Goal: Information Seeking & Learning: Learn about a topic

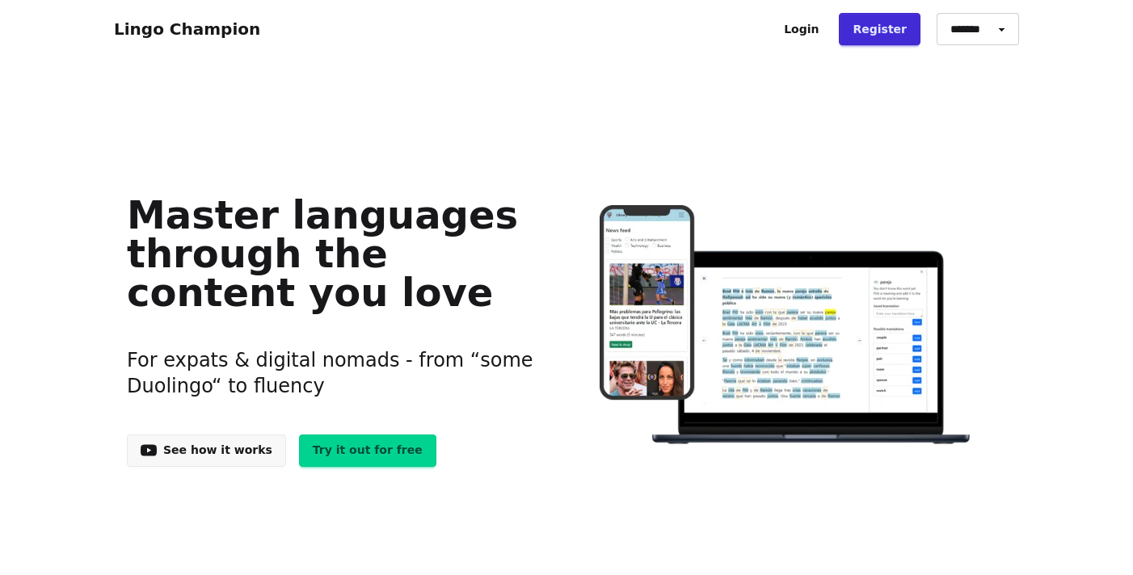
click at [358, 450] on link "Try it out for free" at bounding box center [367, 451] width 137 height 32
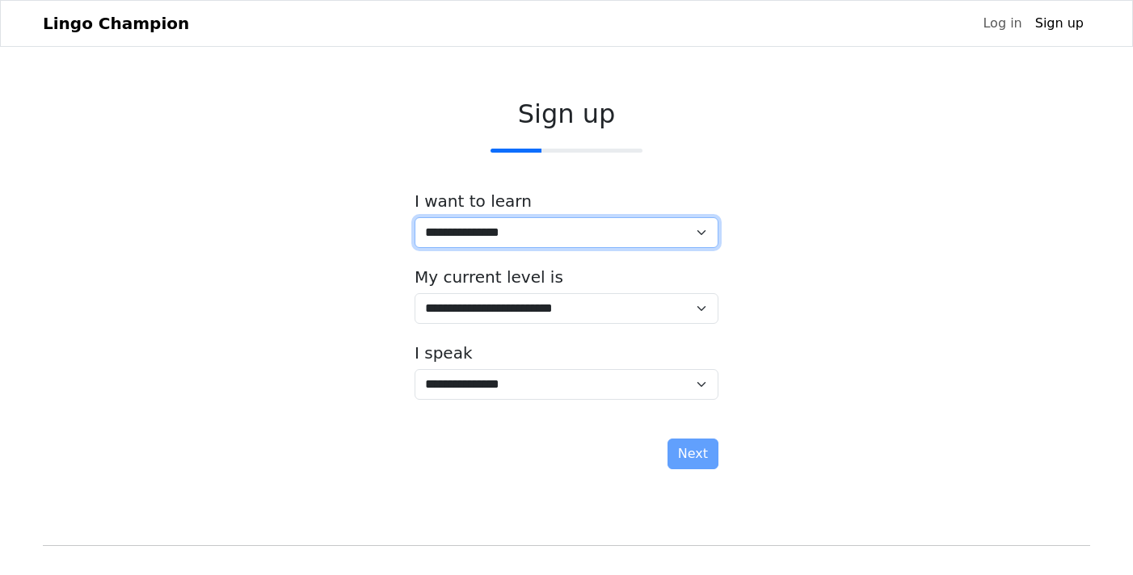
click at [704, 231] on select "**********" at bounding box center [567, 232] width 304 height 31
select select "**"
click at [415, 217] on select "**********" at bounding box center [567, 232] width 304 height 31
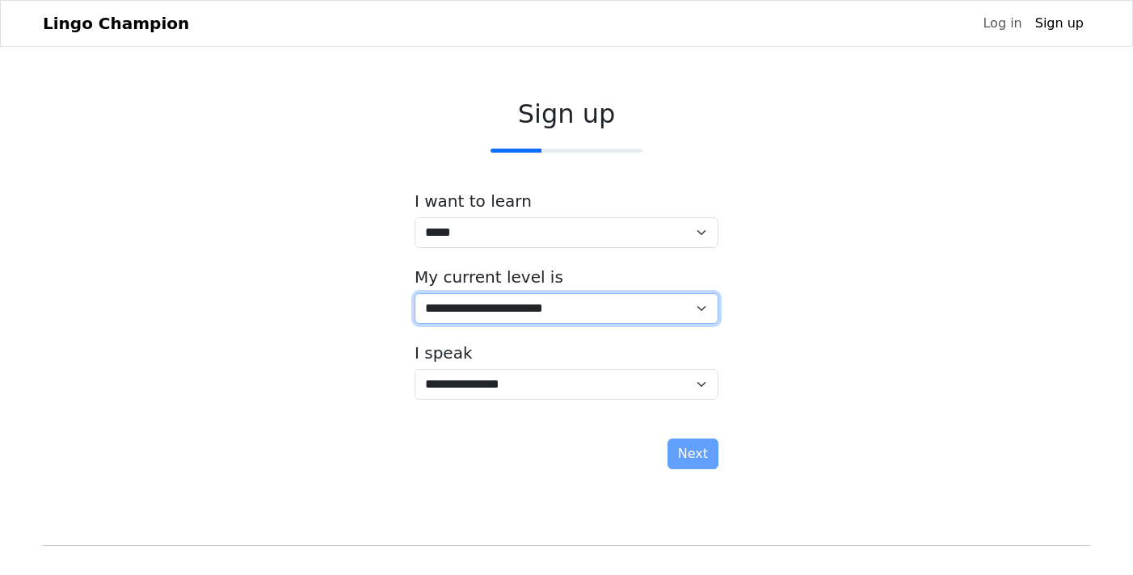
click at [696, 312] on select "**********" at bounding box center [567, 308] width 304 height 31
select select "*"
click at [415, 293] on select "**********" at bounding box center [567, 308] width 304 height 31
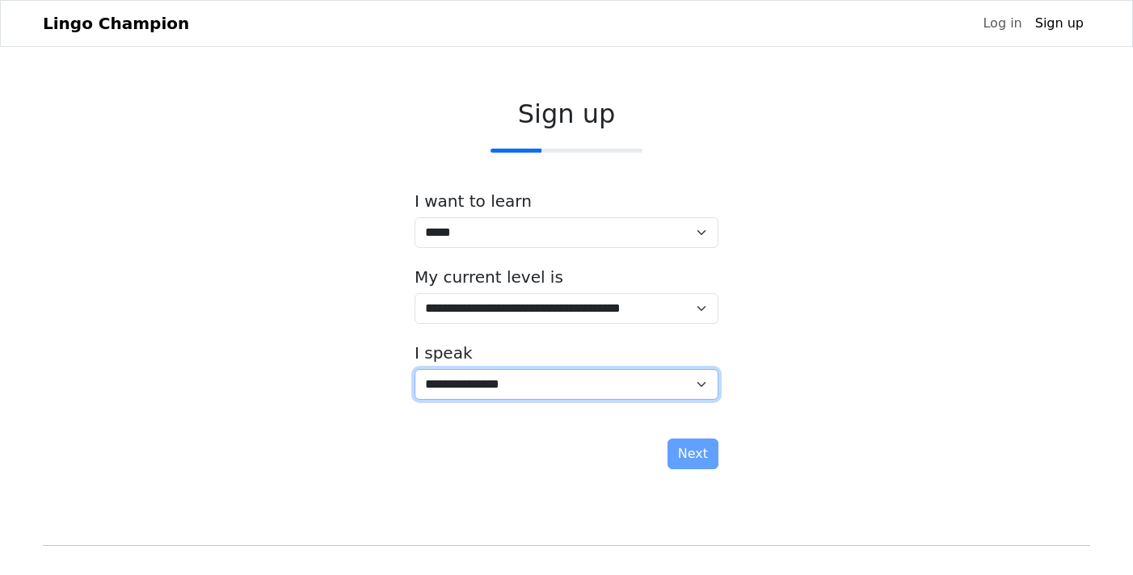
click at [700, 388] on select "**********" at bounding box center [567, 384] width 304 height 31
select select "**"
click at [415, 369] on select "**********" at bounding box center [567, 384] width 304 height 31
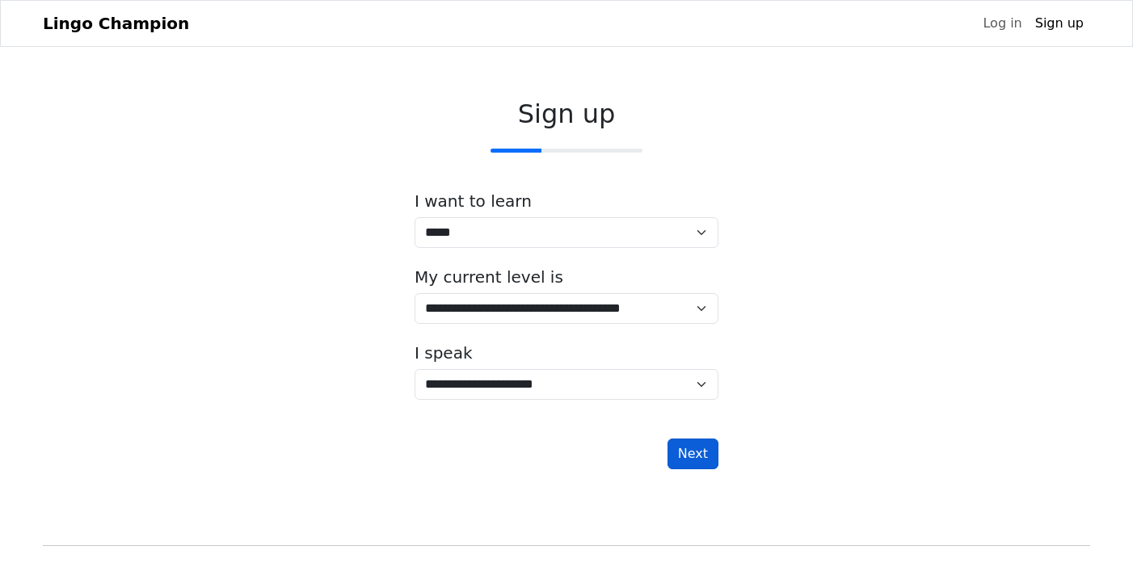
click at [709, 456] on button "Next" at bounding box center [692, 454] width 51 height 31
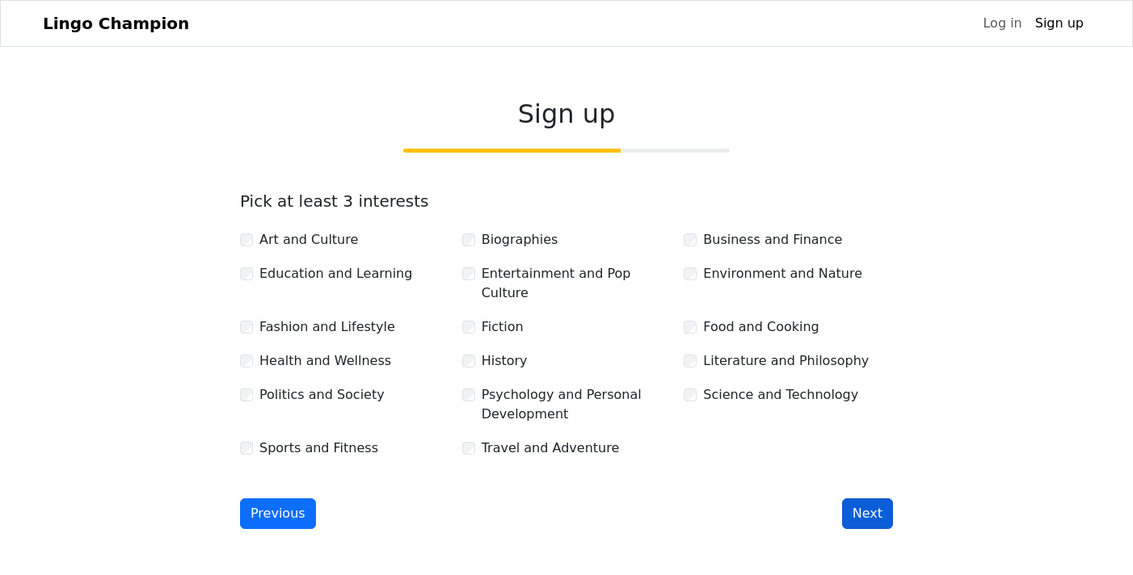
click at [876, 499] on button "Next" at bounding box center [867, 514] width 51 height 31
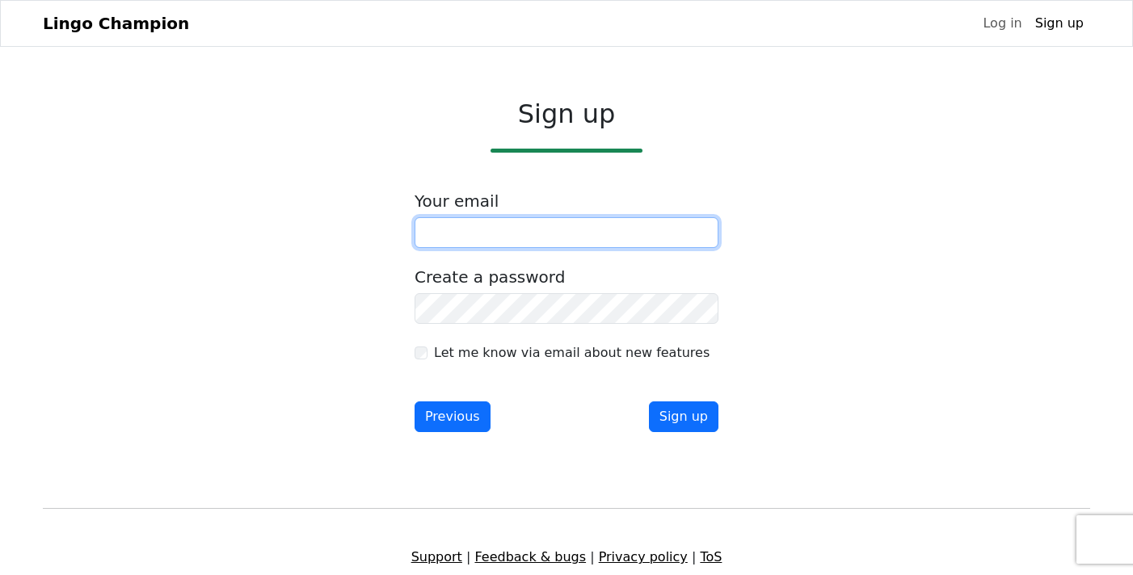
click at [500, 238] on input "email" at bounding box center [567, 232] width 304 height 31
type input "**********"
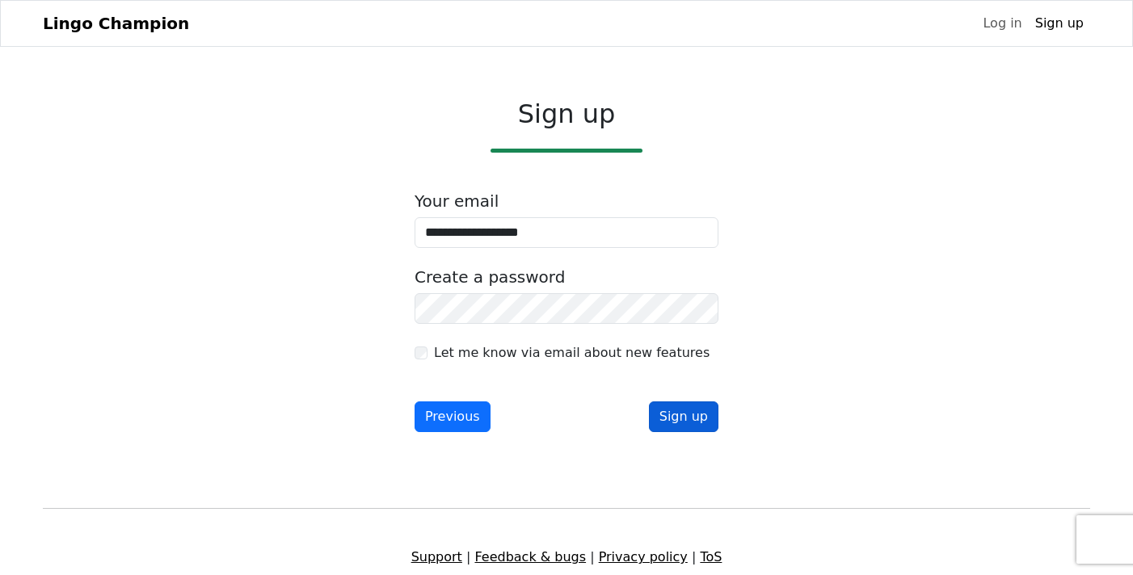
click at [692, 413] on button "Sign up" at bounding box center [683, 417] width 69 height 31
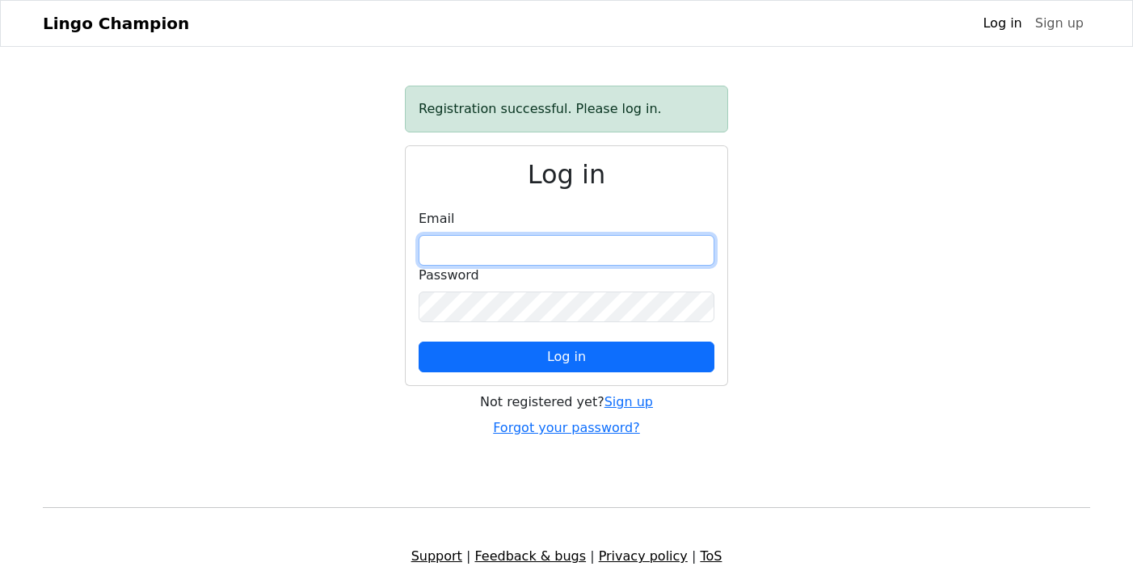
click at [478, 246] on input "email" at bounding box center [567, 250] width 296 height 31
type input "**********"
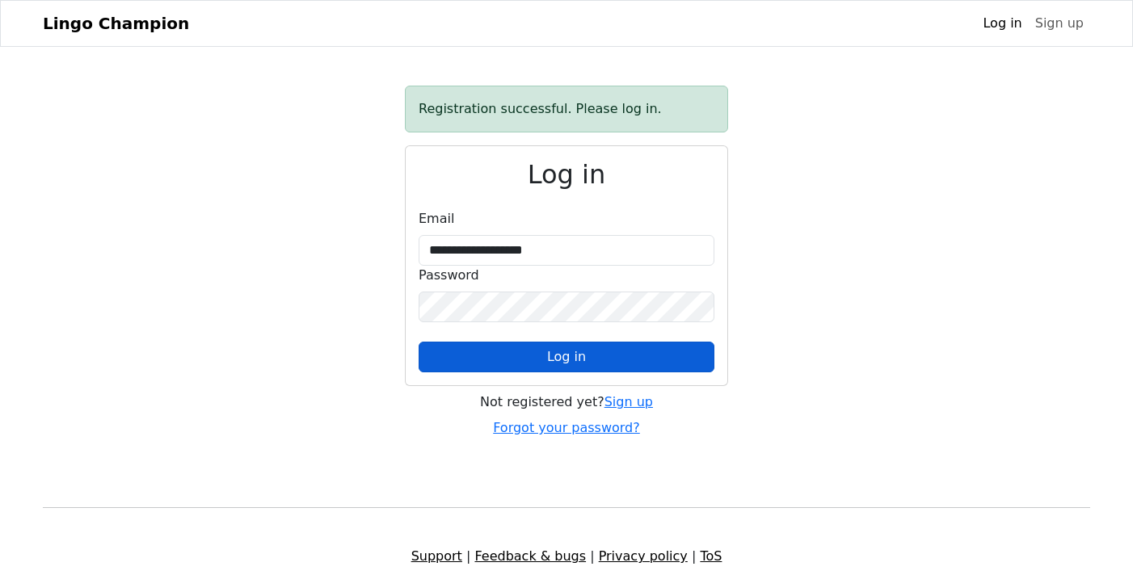
click at [560, 361] on span "Log in" at bounding box center [566, 356] width 39 height 15
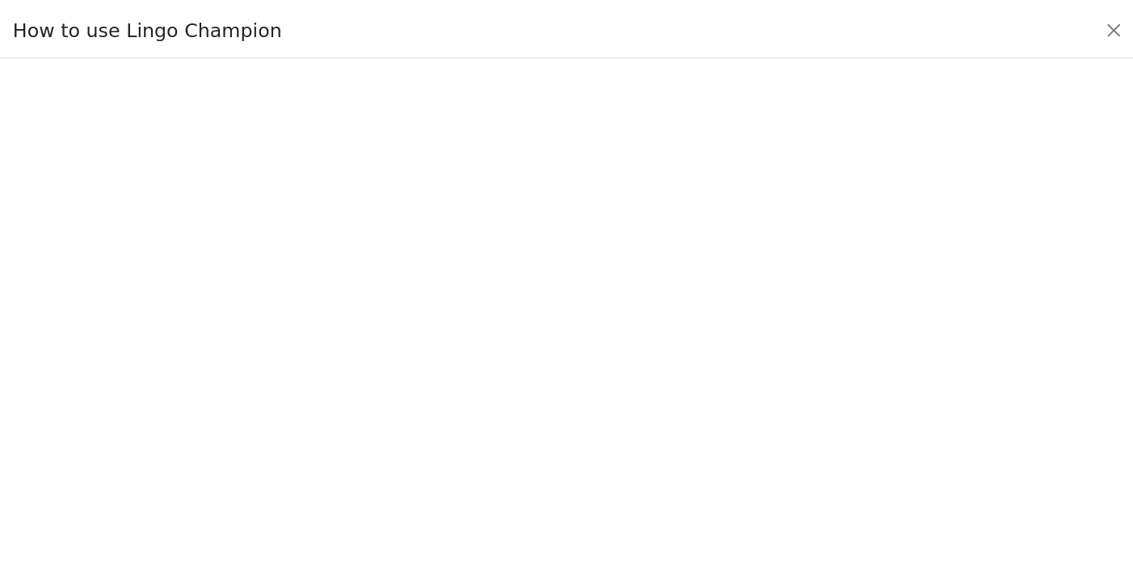
scroll to position [128, 0]
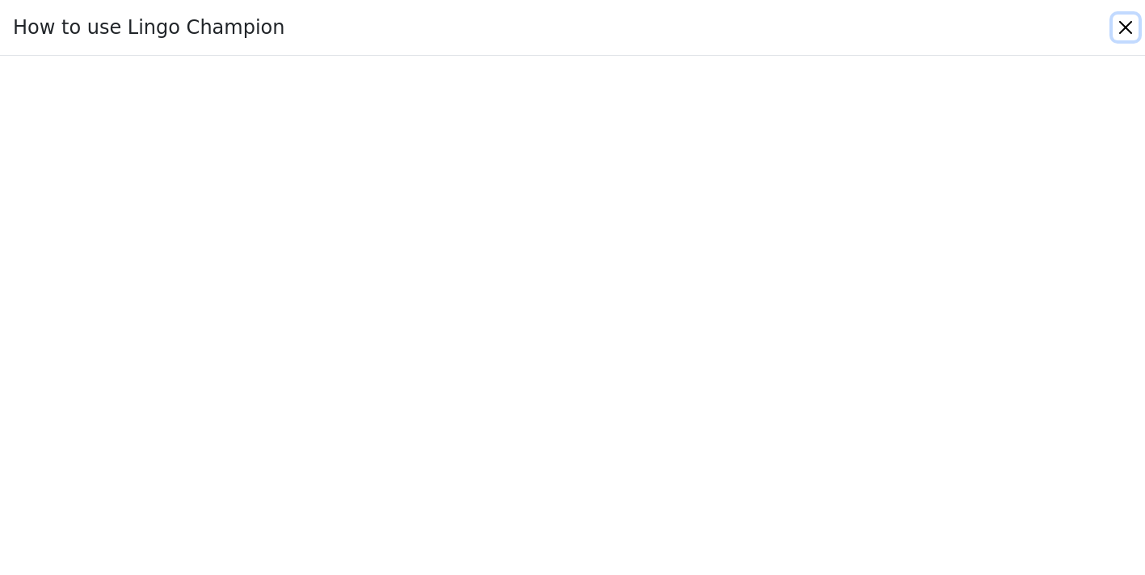
click at [1126, 30] on button "Close" at bounding box center [1126, 28] width 26 height 26
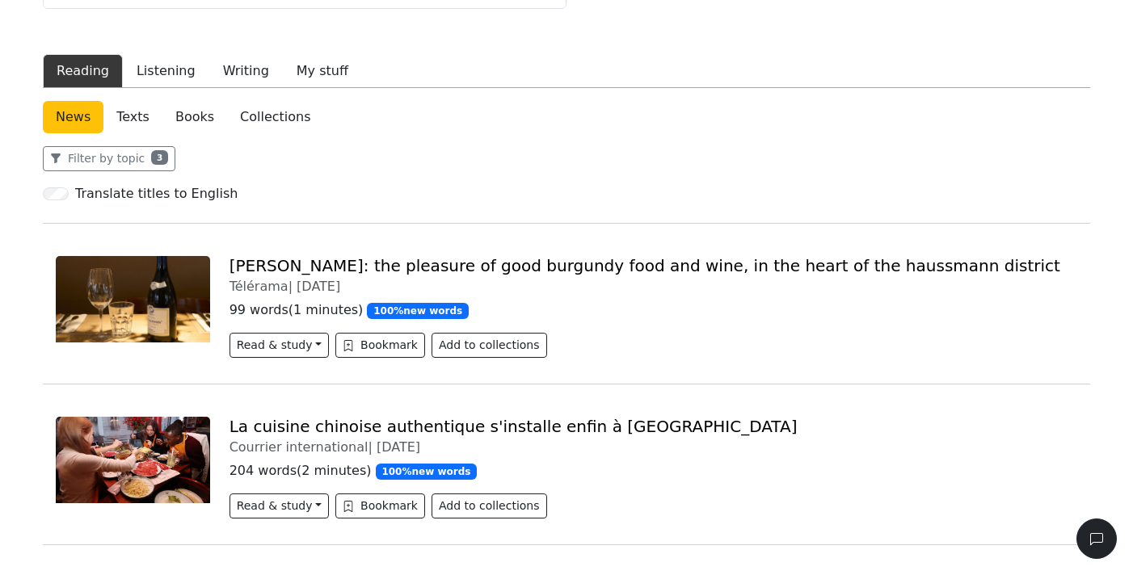
scroll to position [204, 0]
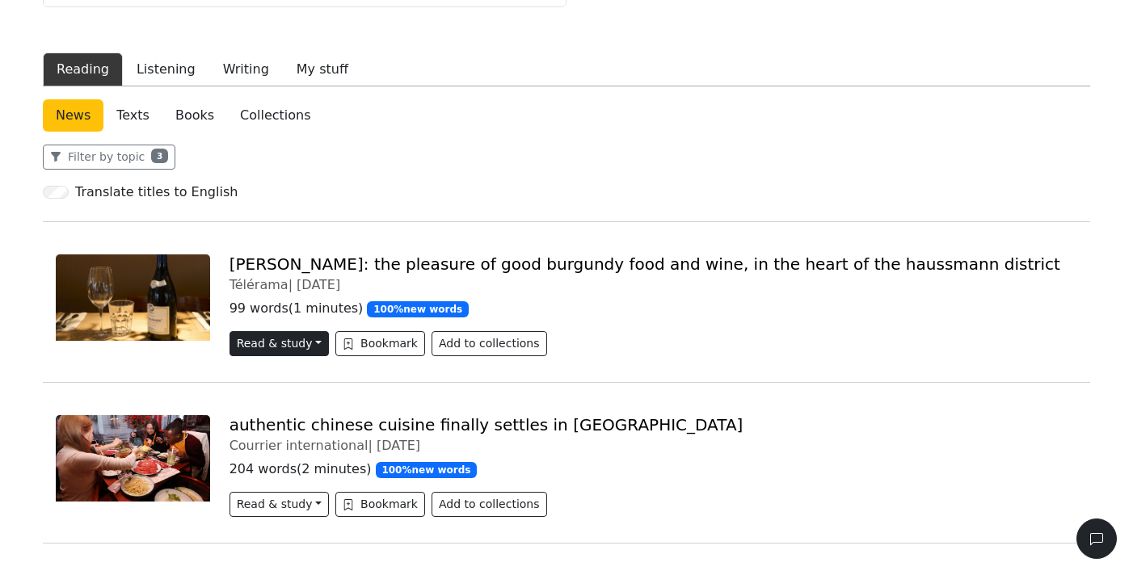
click at [278, 347] on button "Read & study" at bounding box center [278, 343] width 99 height 25
click at [198, 275] on img at bounding box center [133, 298] width 154 height 86
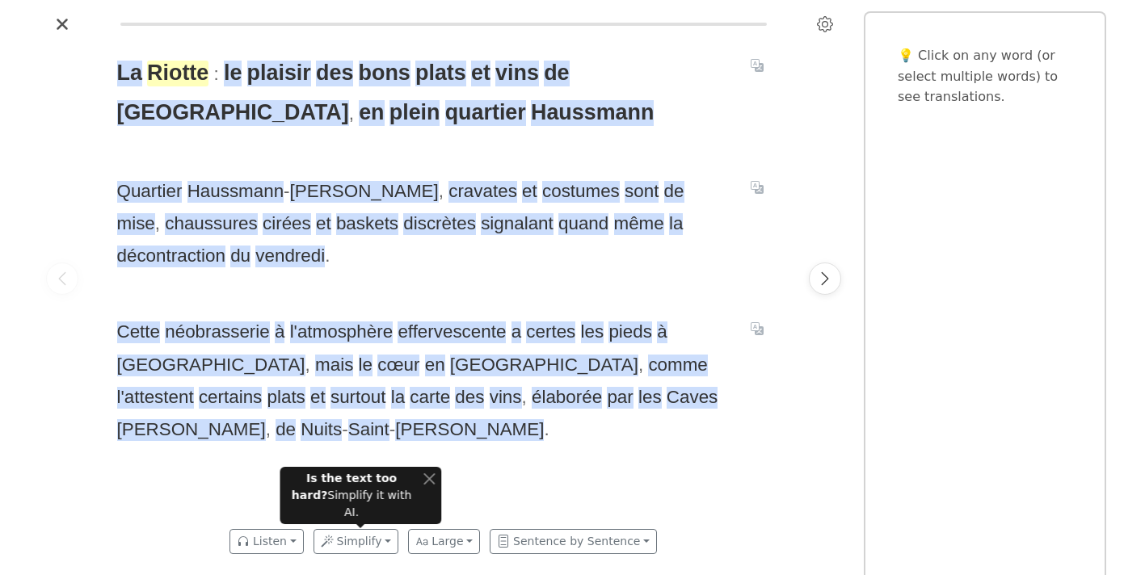
click at [193, 78] on span "Riotte" at bounding box center [177, 74] width 61 height 26
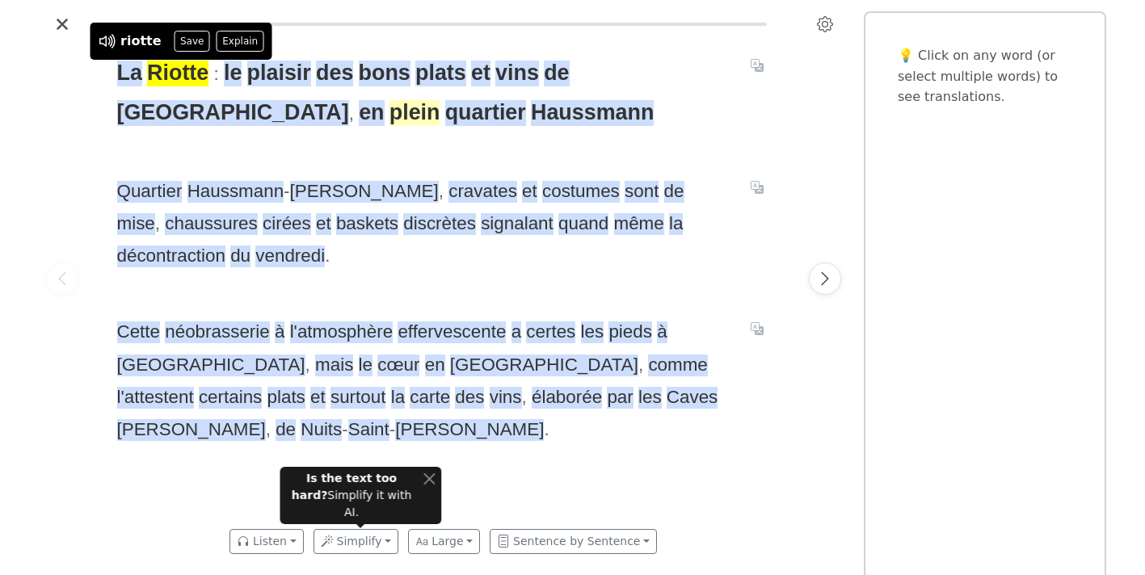
click at [389, 113] on span "plein" at bounding box center [414, 113] width 51 height 26
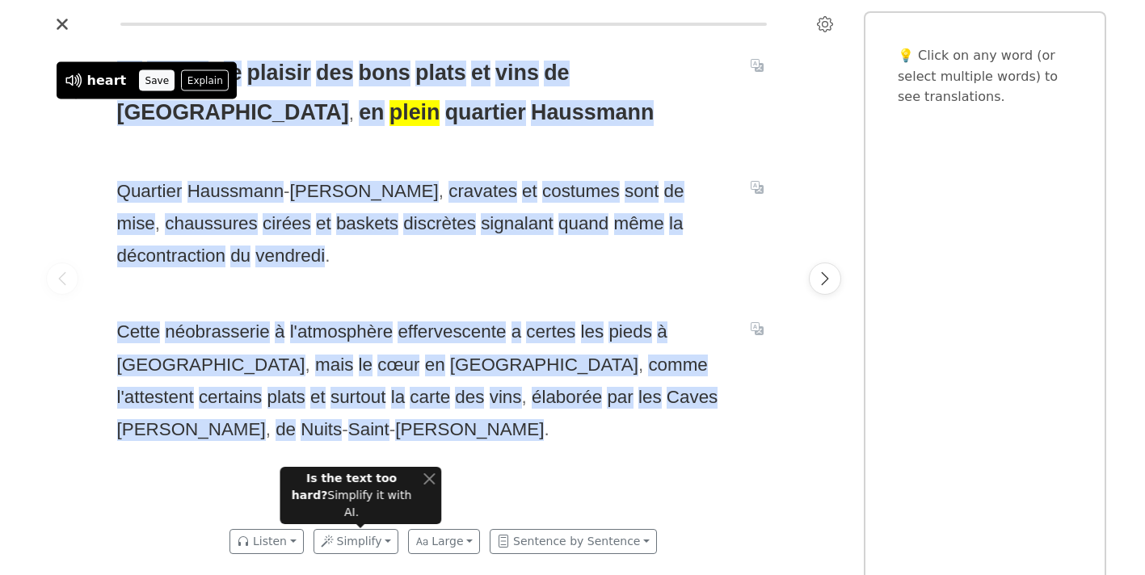
click at [155, 80] on button "Save" at bounding box center [157, 80] width 36 height 21
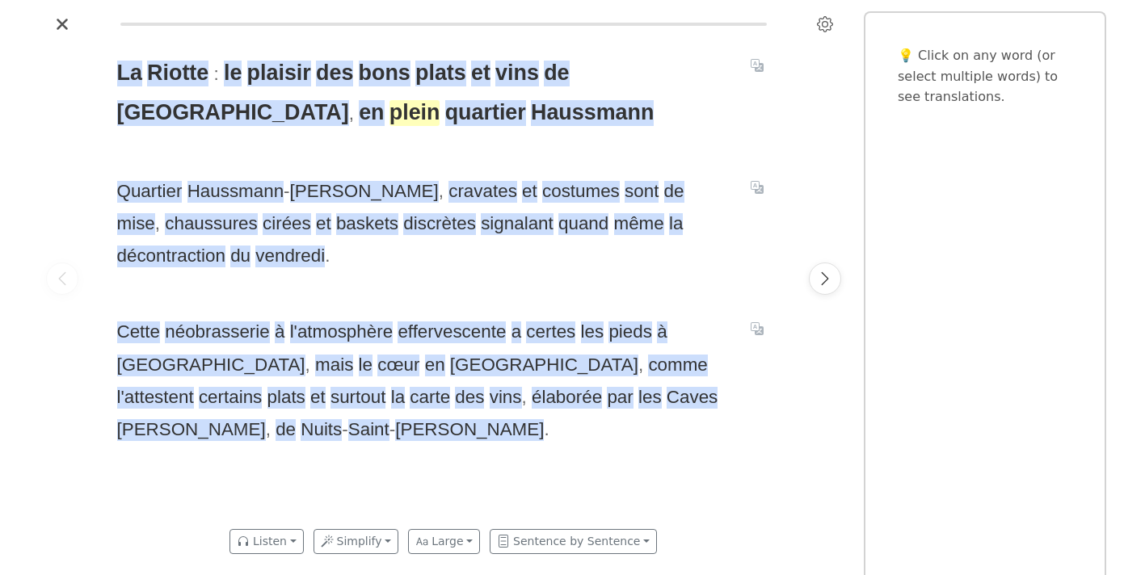
click at [389, 120] on span "plein" at bounding box center [414, 113] width 51 height 26
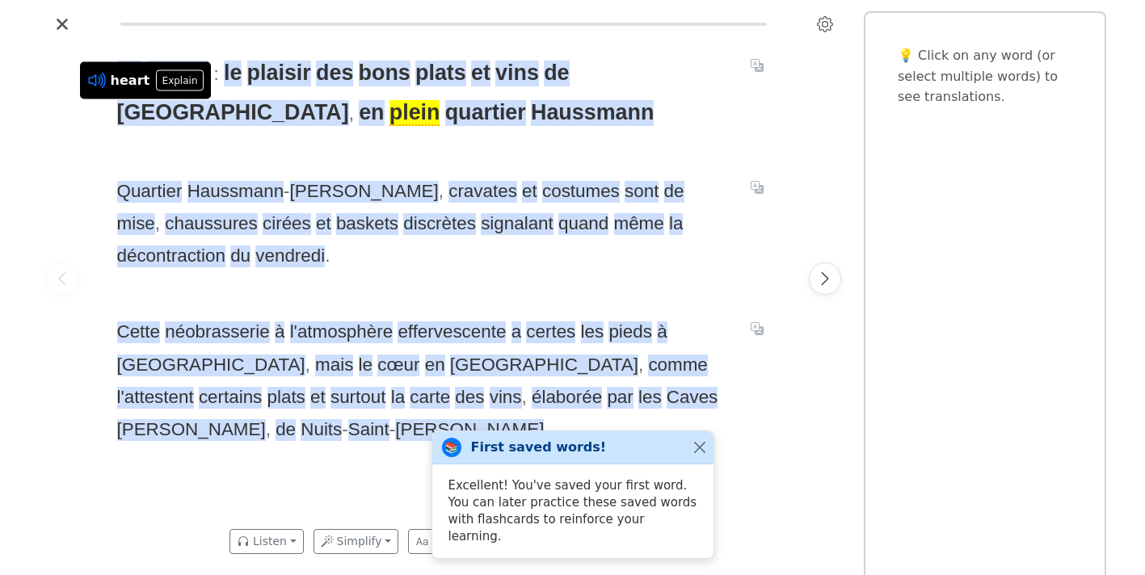
click at [95, 80] on icon at bounding box center [94, 80] width 12 height 12
click at [145, 195] on span "Quartier" at bounding box center [149, 192] width 65 height 22
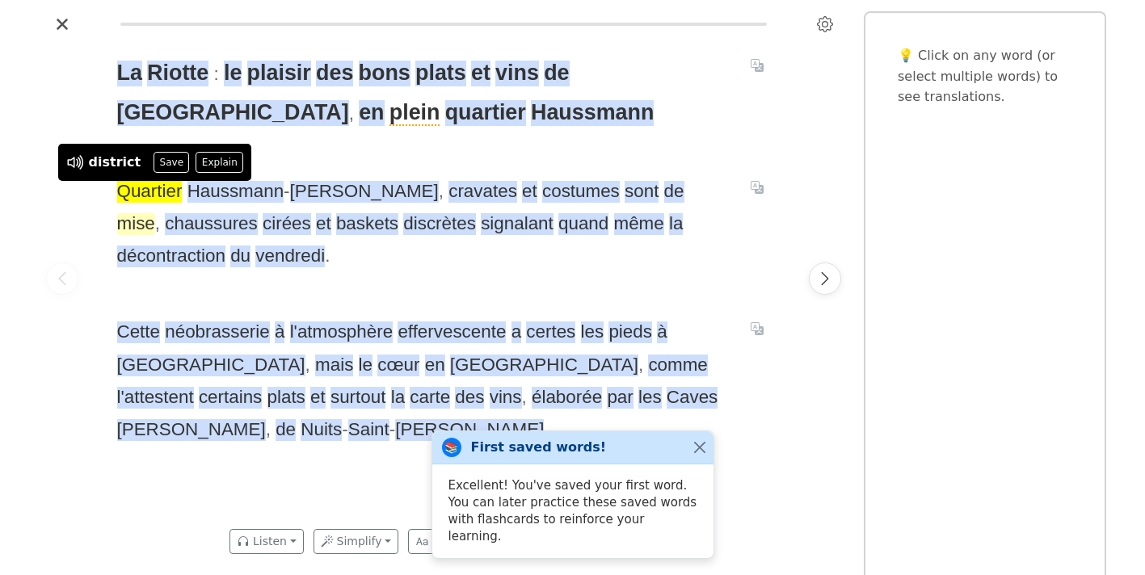
click at [155, 213] on span "mise" at bounding box center [136, 224] width 38 height 22
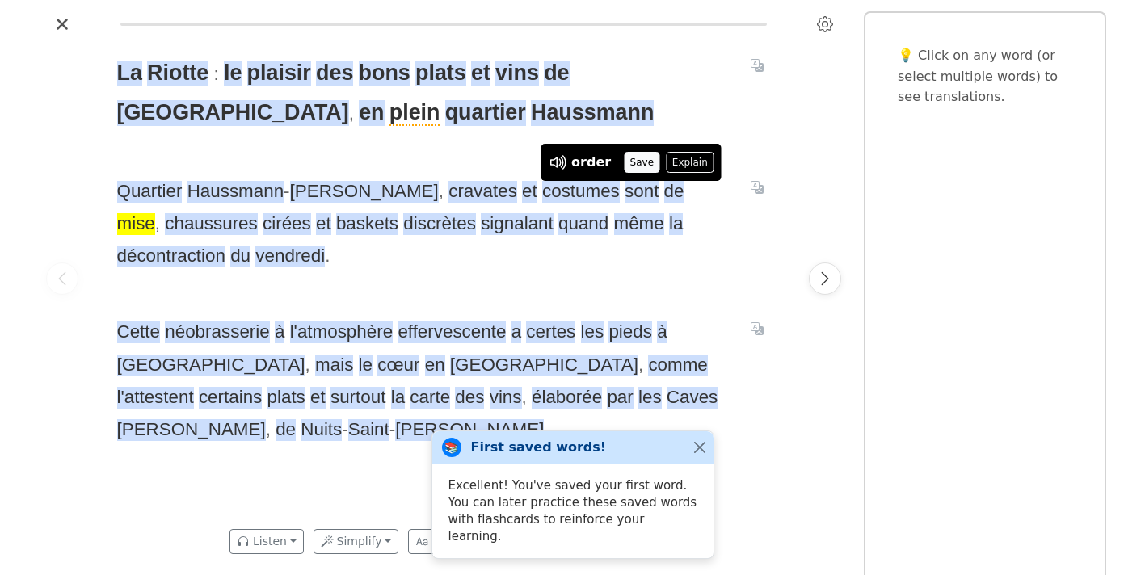
click at [642, 164] on button "Save" at bounding box center [642, 162] width 36 height 21
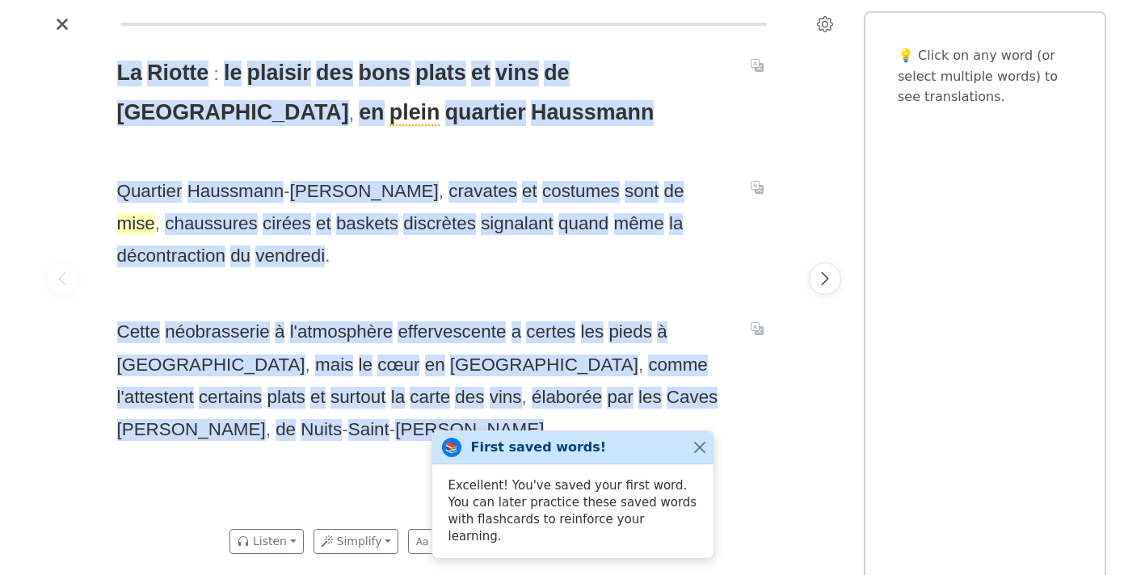
click at [155, 213] on span "mise" at bounding box center [136, 224] width 38 height 22
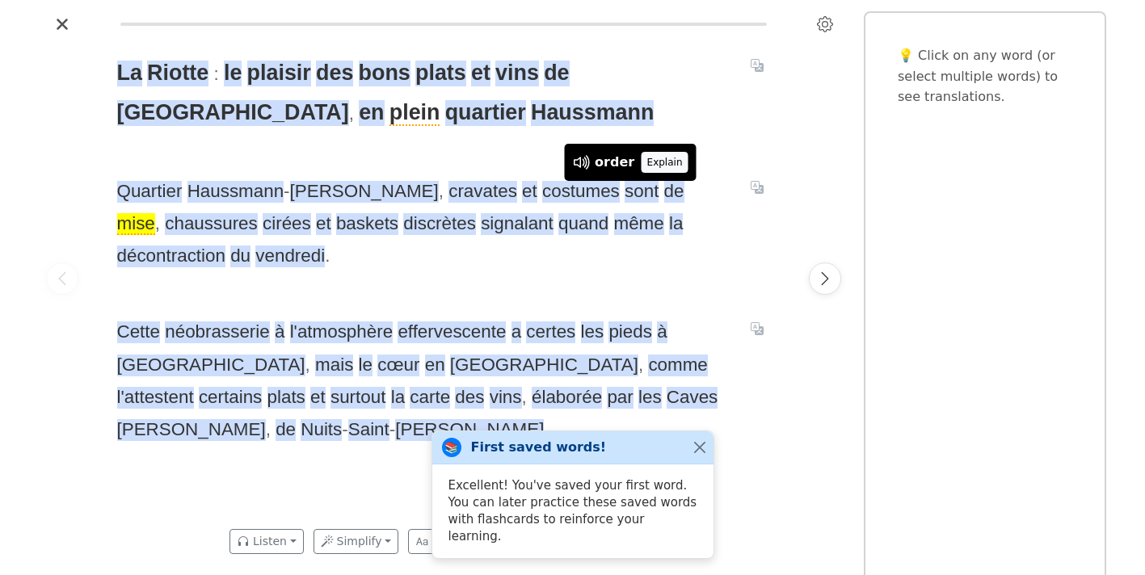
click at [672, 161] on button "Explain" at bounding box center [665, 162] width 48 height 21
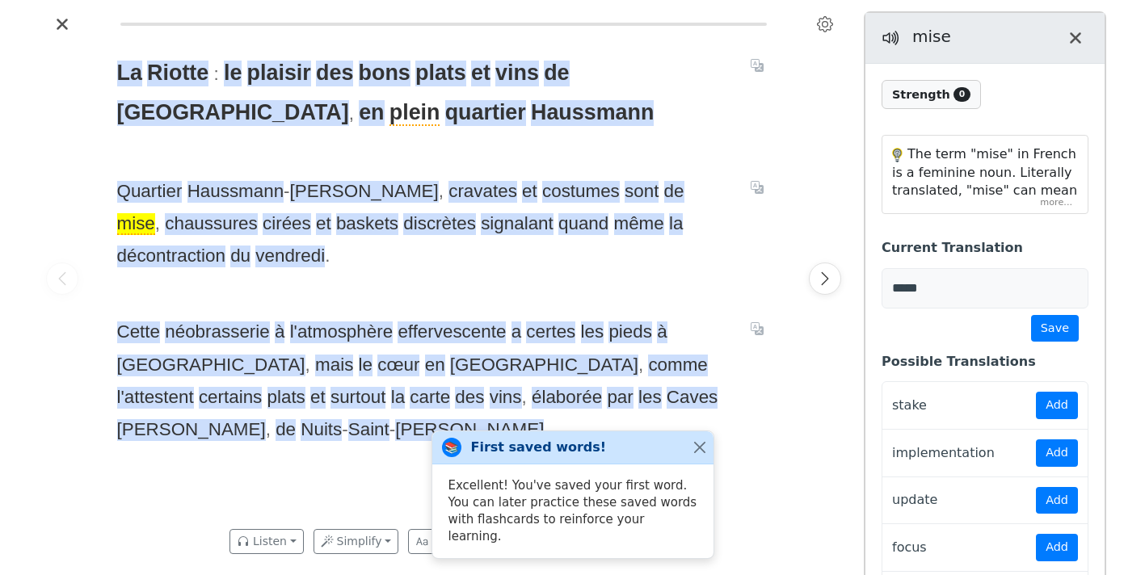
click at [1061, 205] on div "The term "mise" in French is a feminine noun. Literally translated, "mise" can …" at bounding box center [984, 176] width 205 height 78
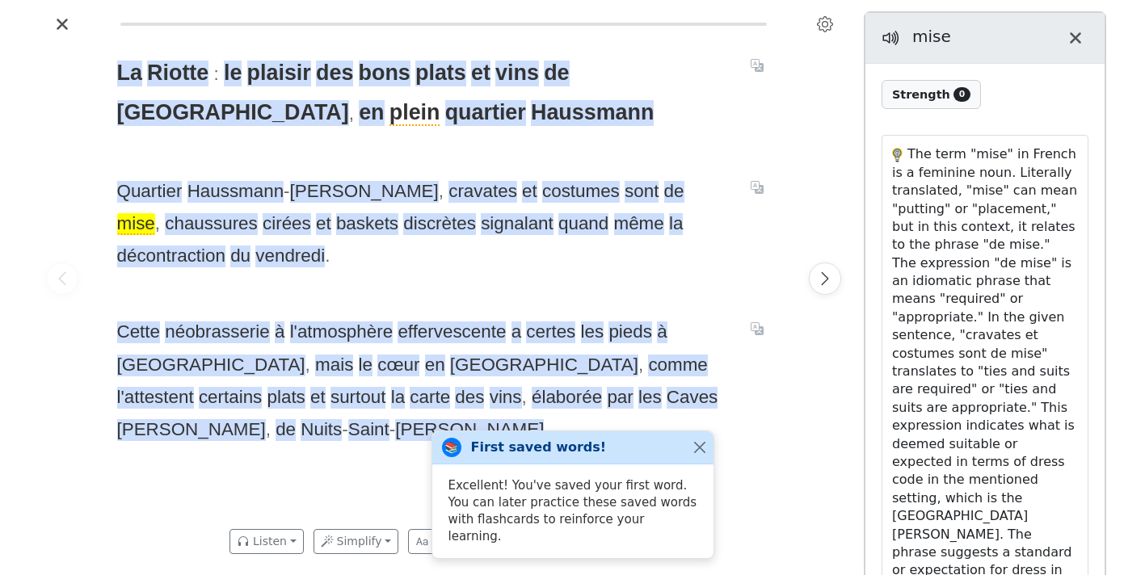
click at [155, 213] on span "mise" at bounding box center [136, 224] width 38 height 22
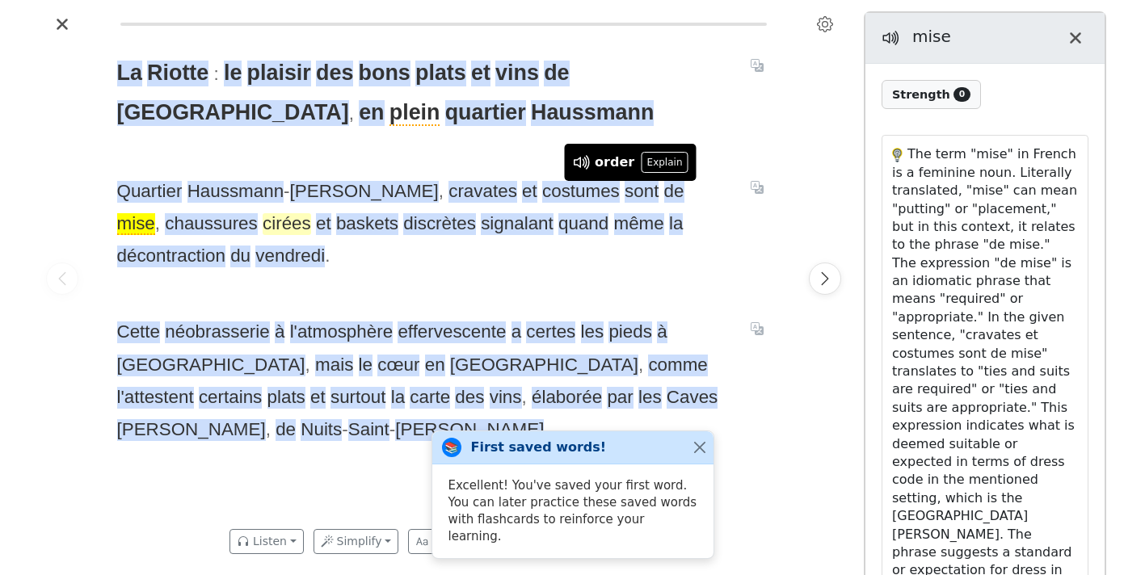
click at [263, 229] on span "cirées" at bounding box center [287, 224] width 48 height 22
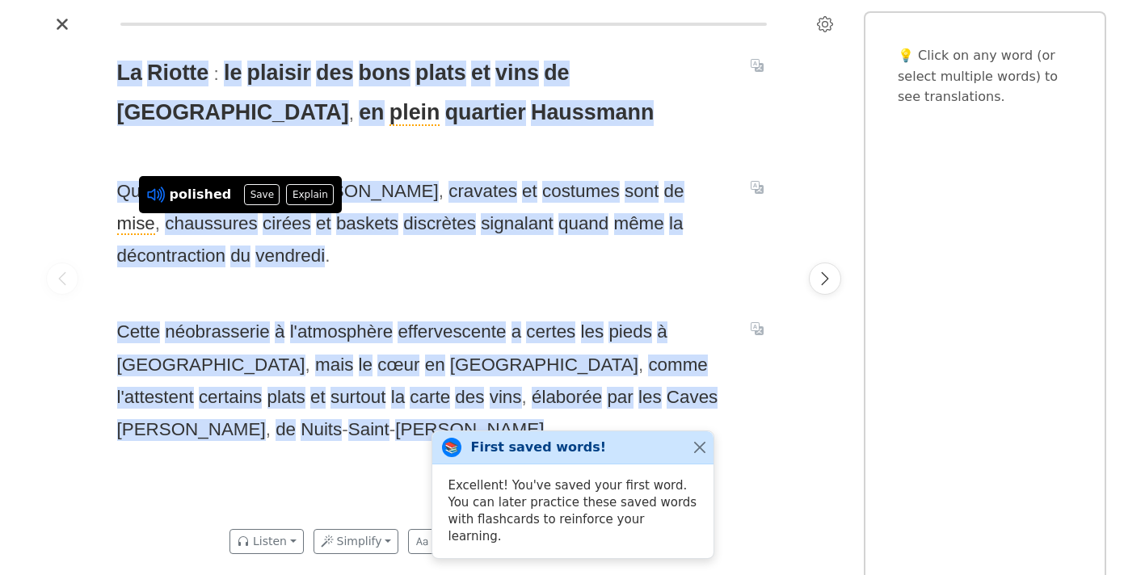
click at [157, 191] on icon at bounding box center [153, 195] width 12 height 12
click at [248, 200] on button "Save" at bounding box center [262, 194] width 36 height 21
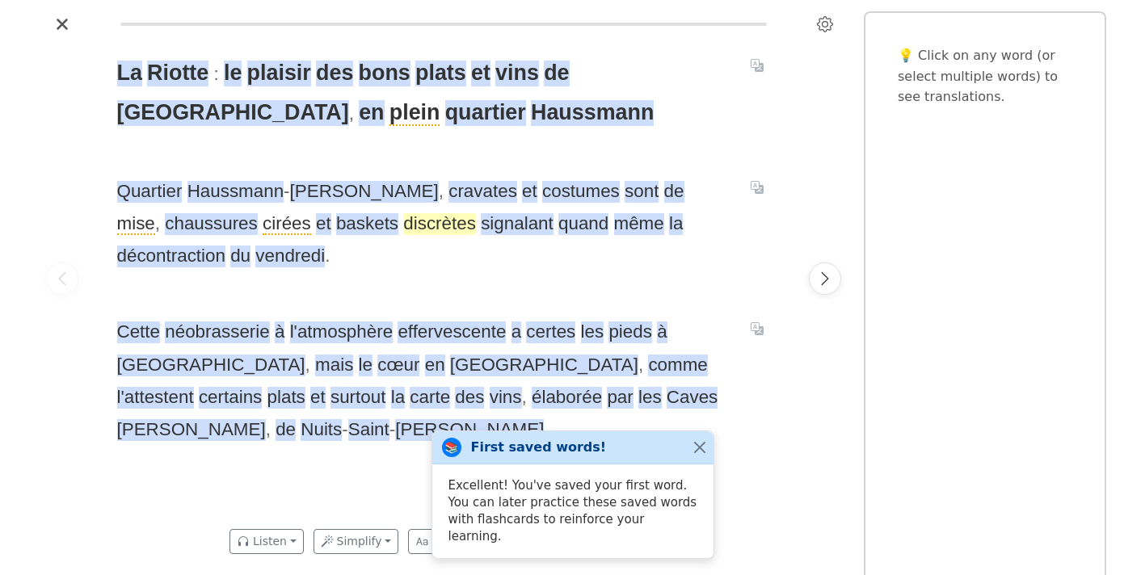
click at [403, 228] on span "discrètes" at bounding box center [439, 224] width 73 height 22
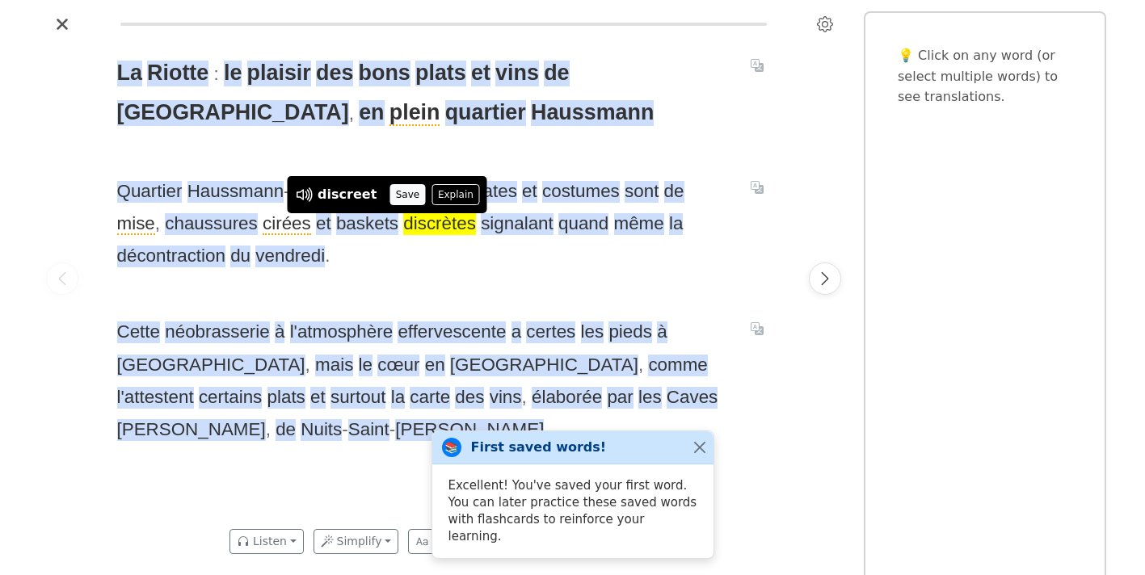
click at [403, 191] on button "Save" at bounding box center [407, 194] width 36 height 21
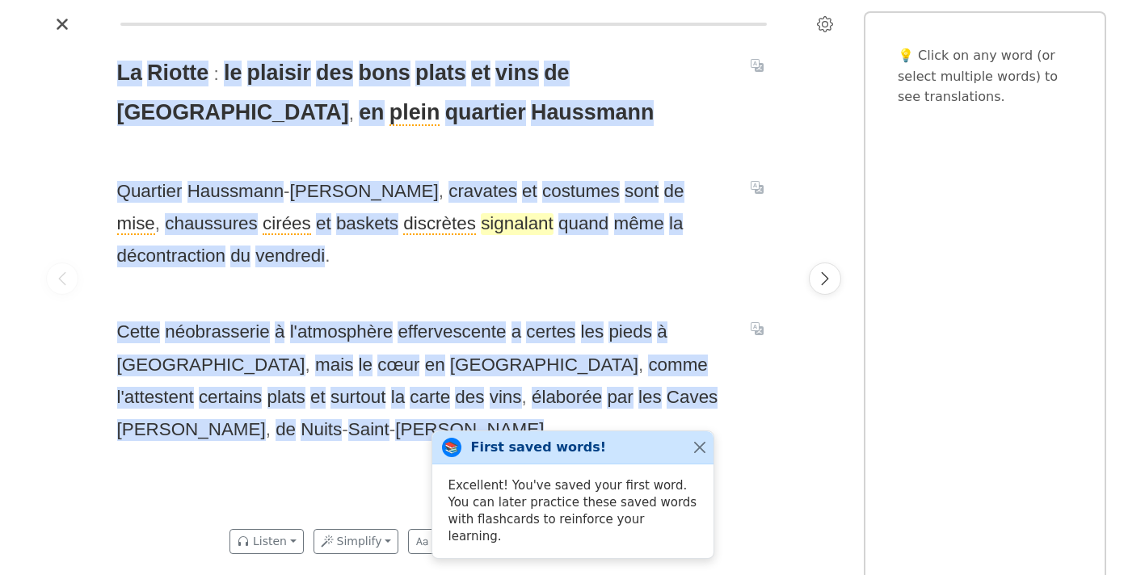
click at [481, 232] on span "signalant" at bounding box center [517, 224] width 73 height 22
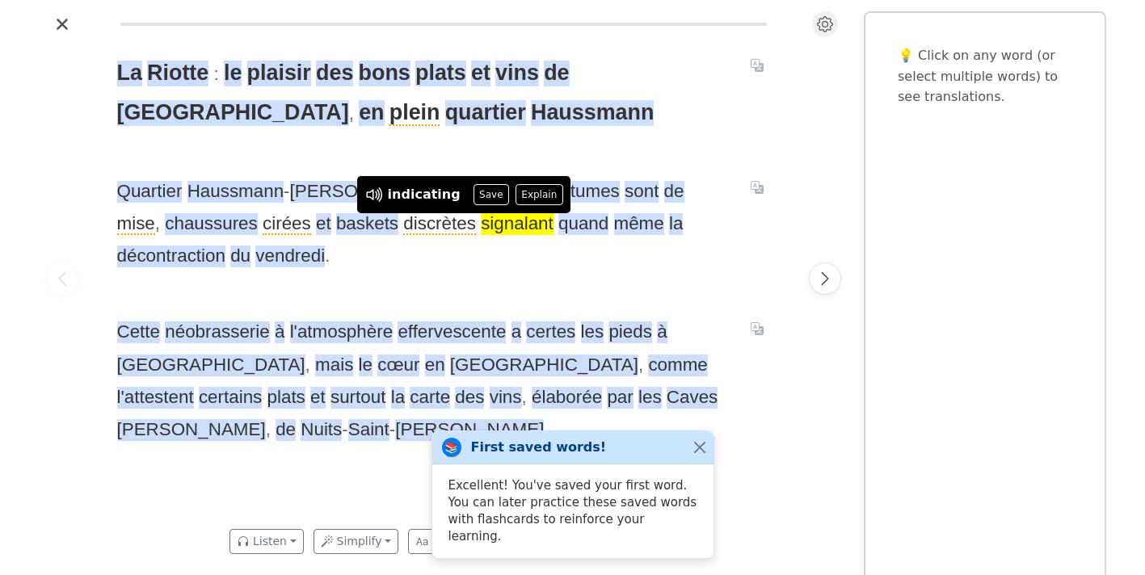
click at [821, 27] on icon "Settings" at bounding box center [825, 24] width 16 height 16
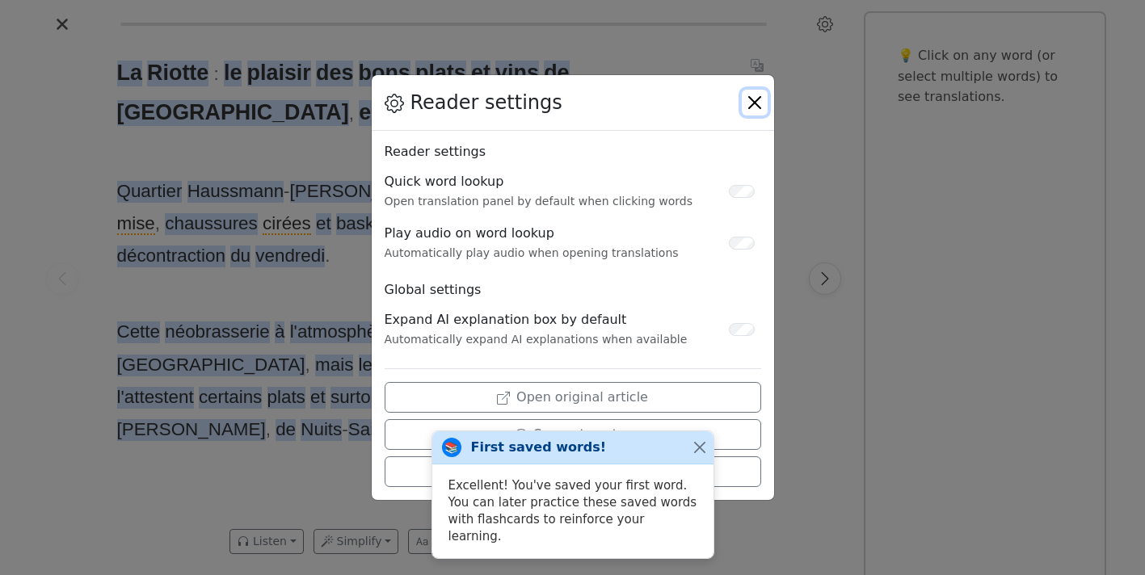
click at [752, 101] on button "Close" at bounding box center [755, 103] width 26 height 26
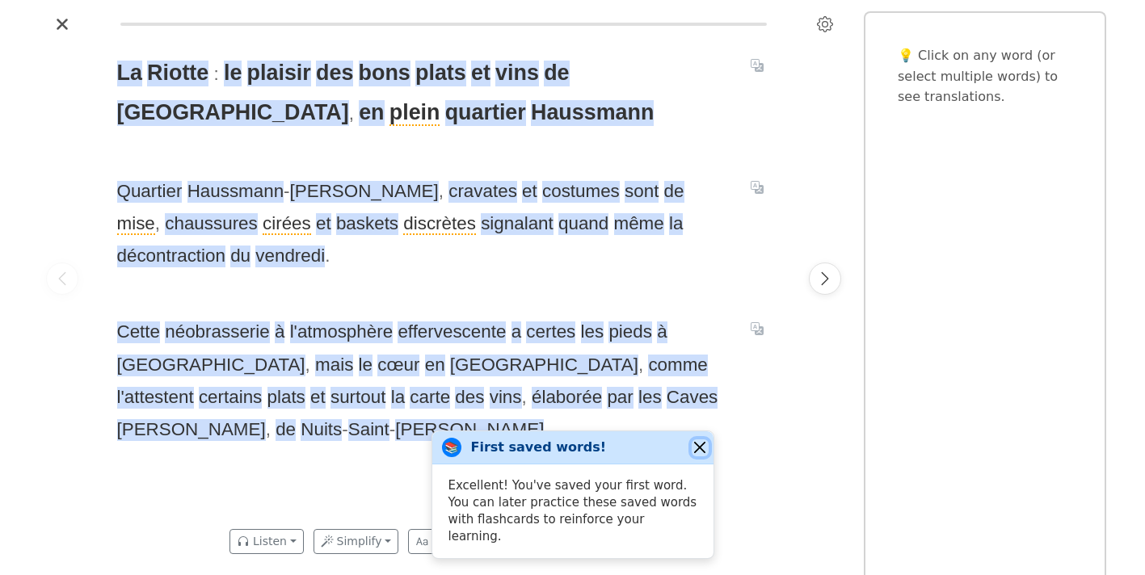
click at [698, 457] on button "Close" at bounding box center [700, 448] width 17 height 17
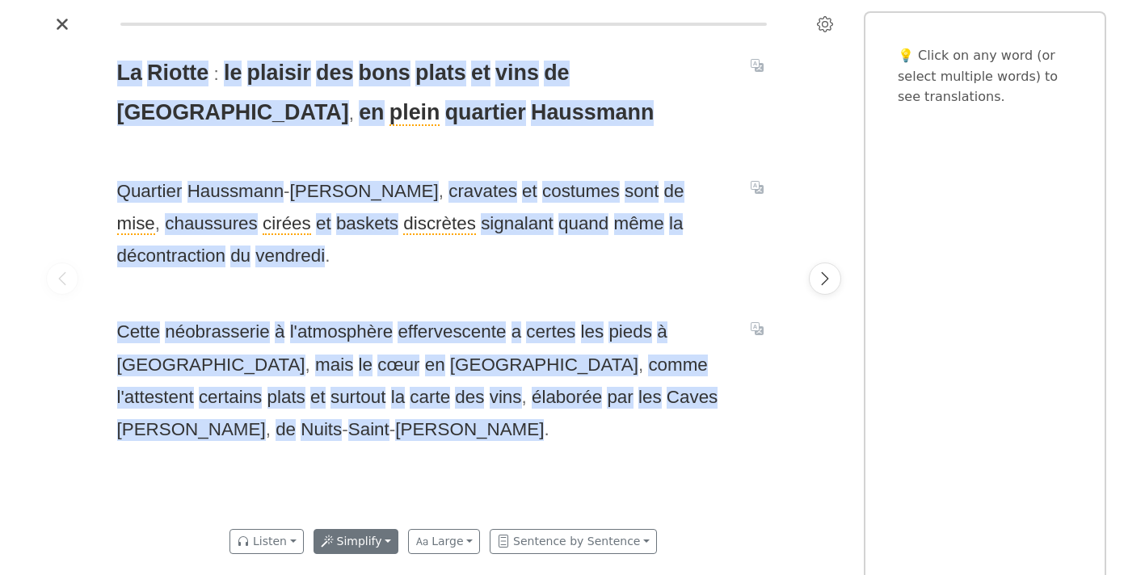
click at [356, 546] on button "Simplify" at bounding box center [357, 541] width 86 height 25
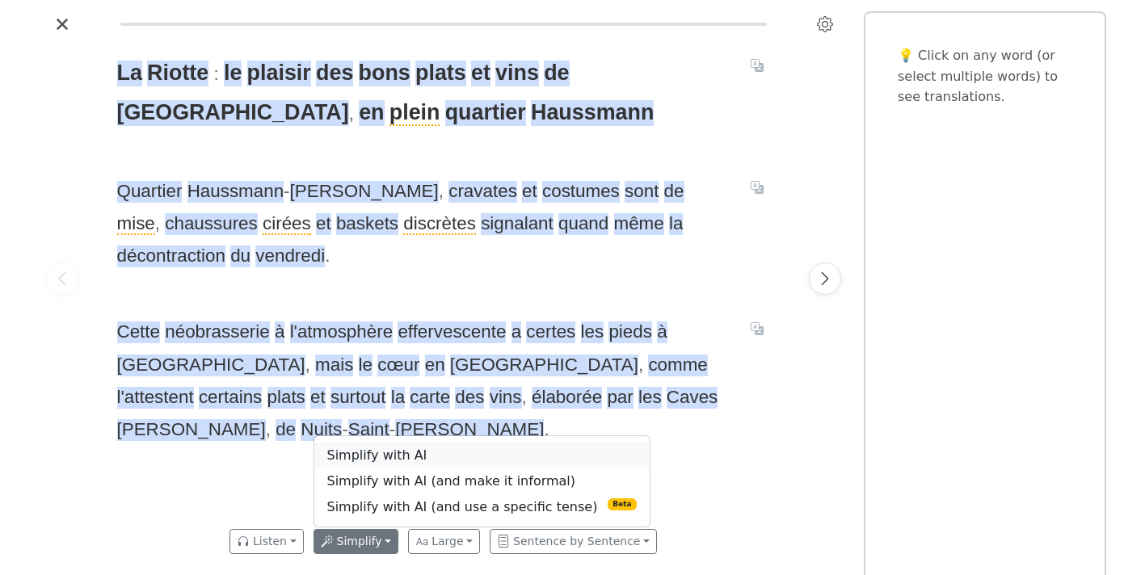
click at [398, 464] on link "Simplify with AI" at bounding box center [481, 456] width 335 height 26
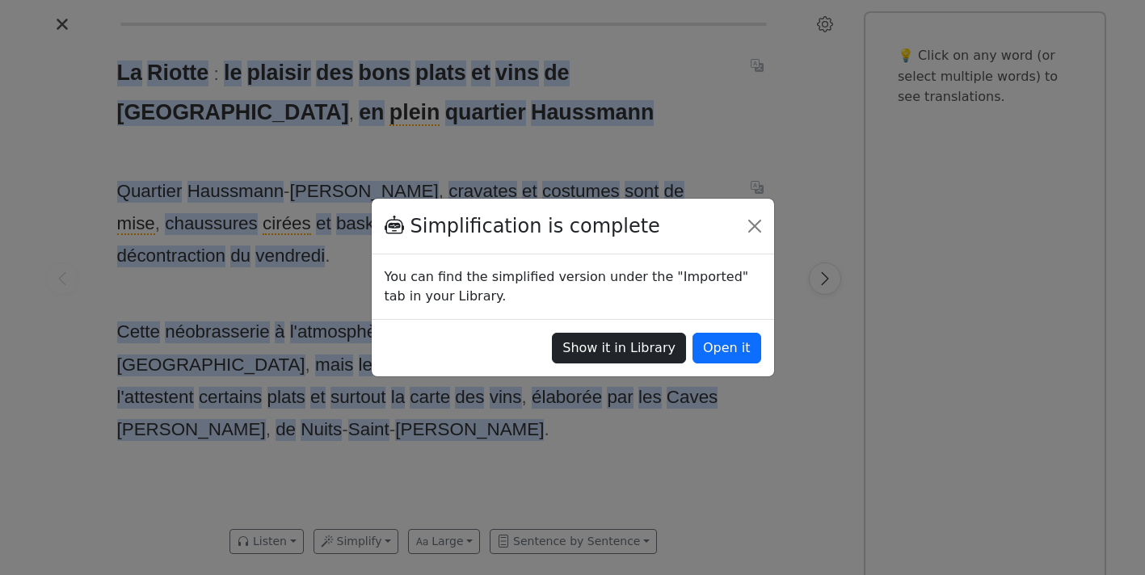
click at [642, 353] on button "Show it in Library" at bounding box center [619, 348] width 134 height 31
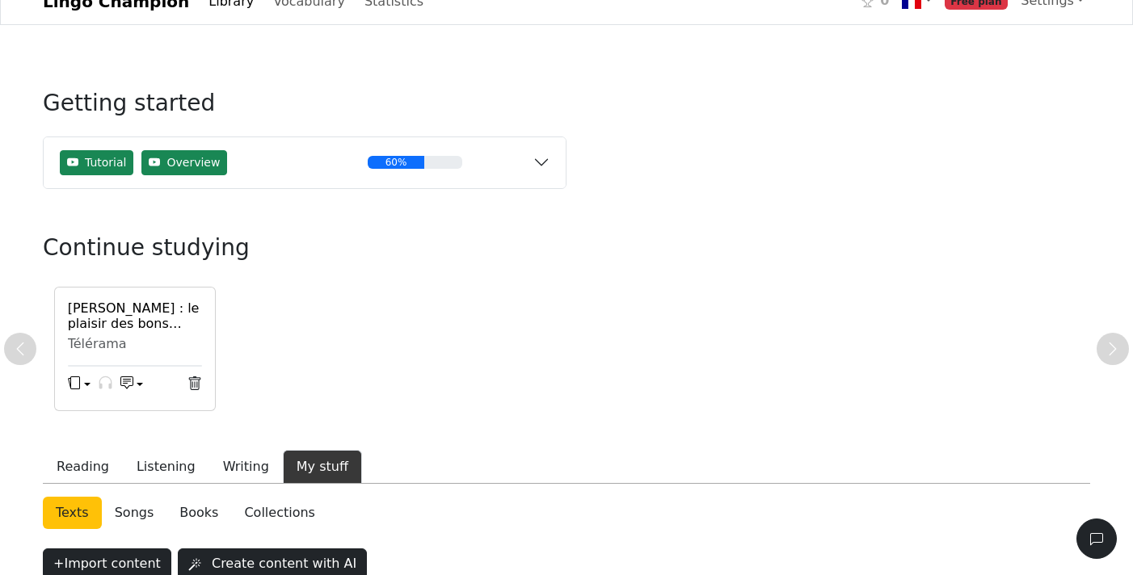
scroll to position [80, 0]
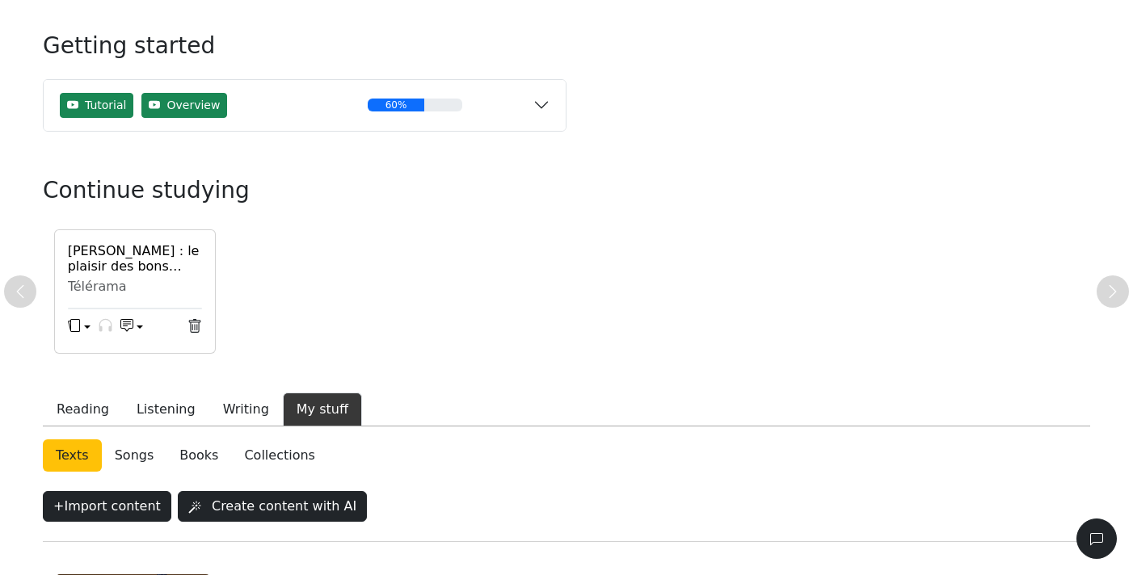
click at [118, 267] on h6 "[PERSON_NAME] : le plaisir des bons plats et vins de Bourgogne, en plein quarti…" at bounding box center [135, 258] width 134 height 31
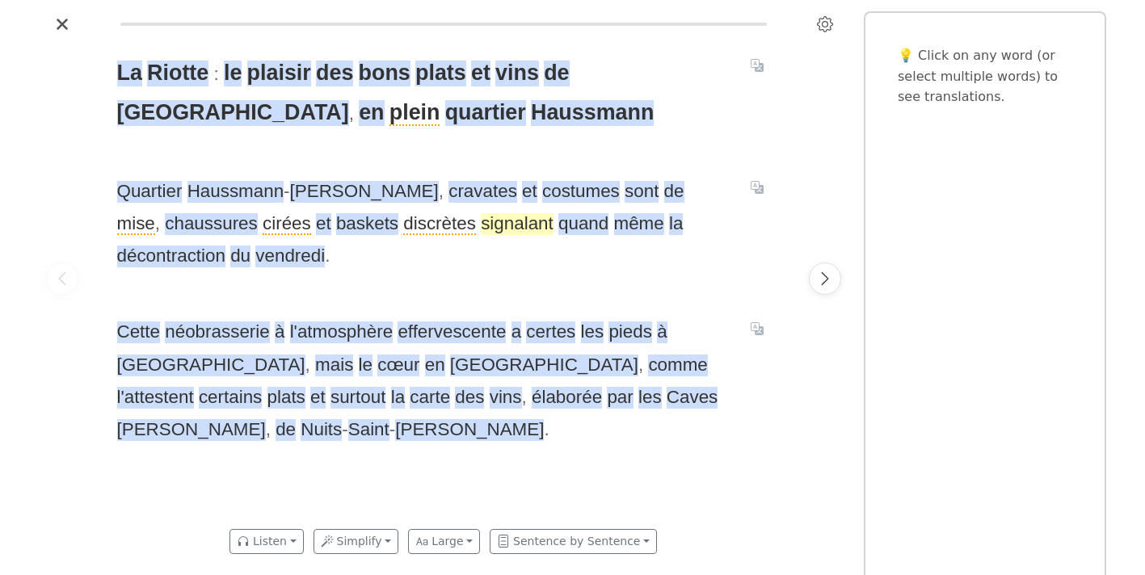
click at [481, 228] on span "signalant" at bounding box center [517, 224] width 73 height 22
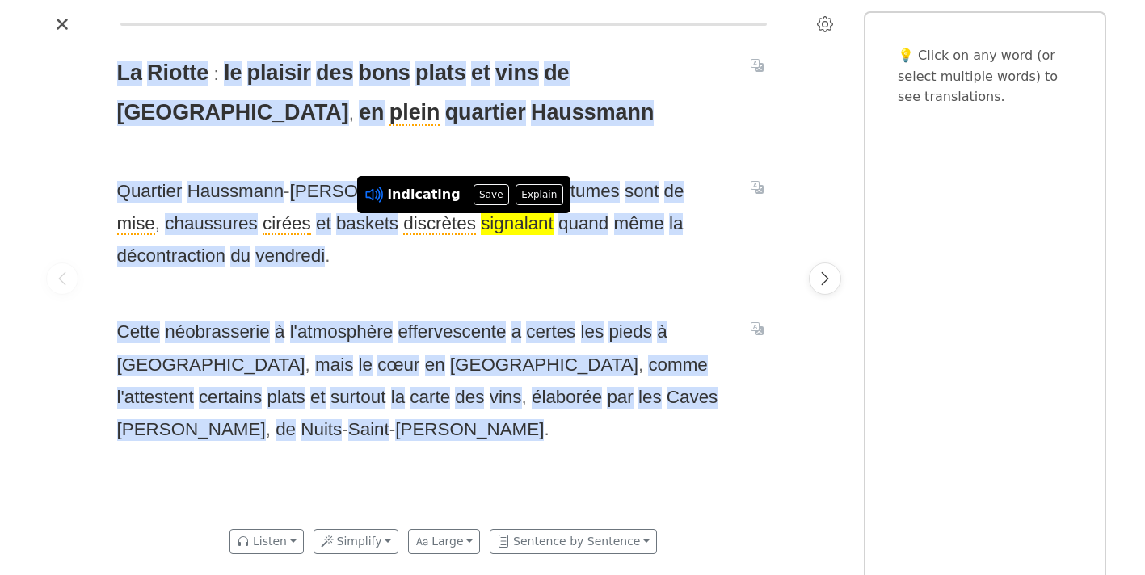
click at [369, 196] on icon at bounding box center [374, 194] width 21 height 21
click at [558, 228] on span "quand" at bounding box center [583, 224] width 50 height 22
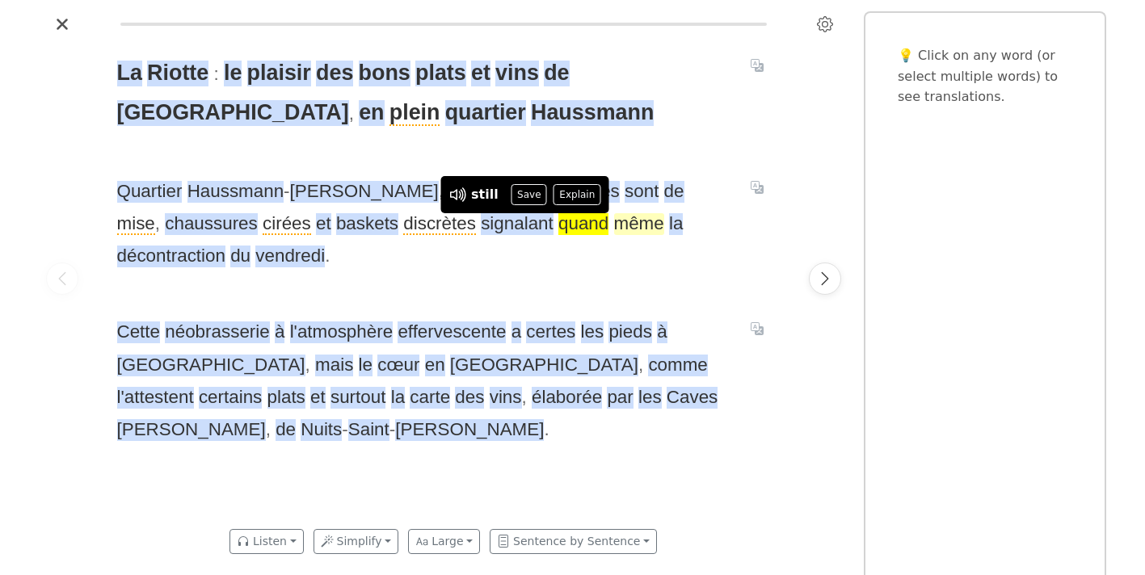
click at [614, 227] on span "même" at bounding box center [639, 224] width 50 height 22
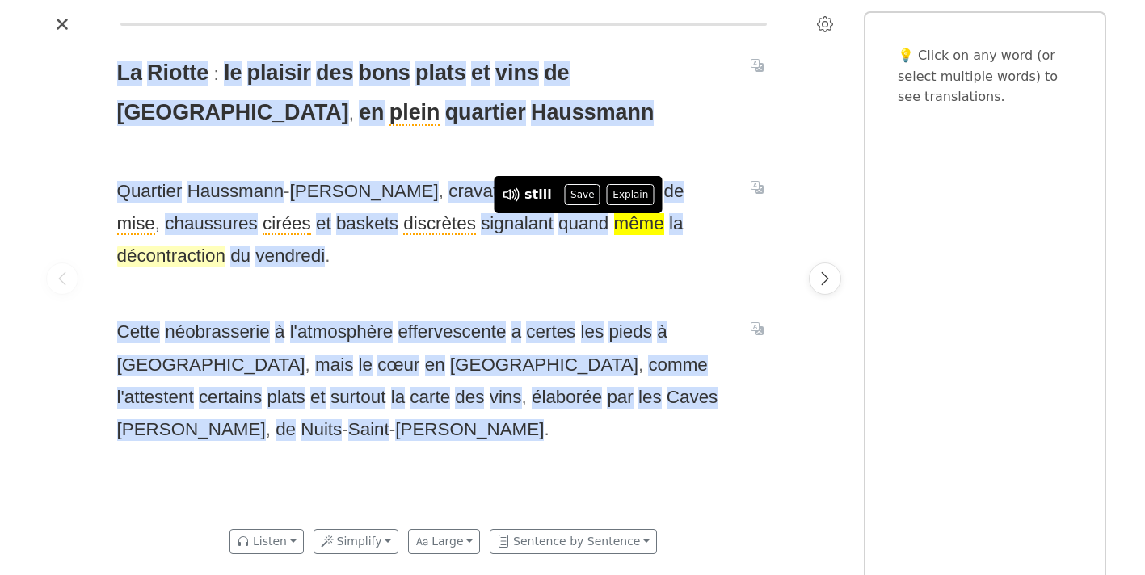
click at [225, 246] on span "décontraction" at bounding box center [171, 257] width 108 height 22
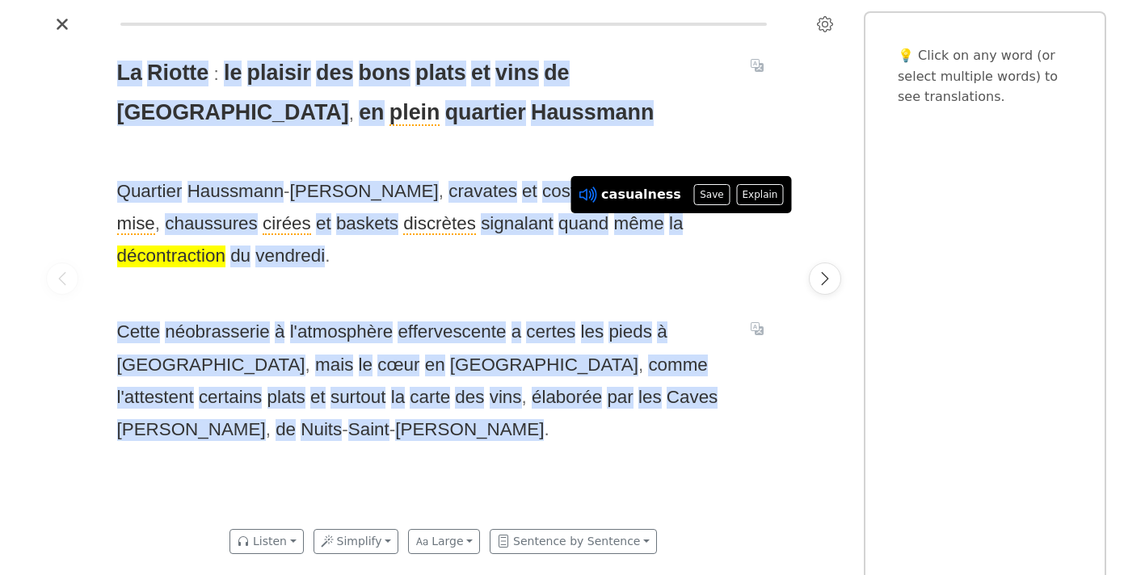
click at [592, 196] on icon at bounding box center [591, 195] width 3 height 12
click at [694, 191] on button "Save" at bounding box center [712, 194] width 36 height 21
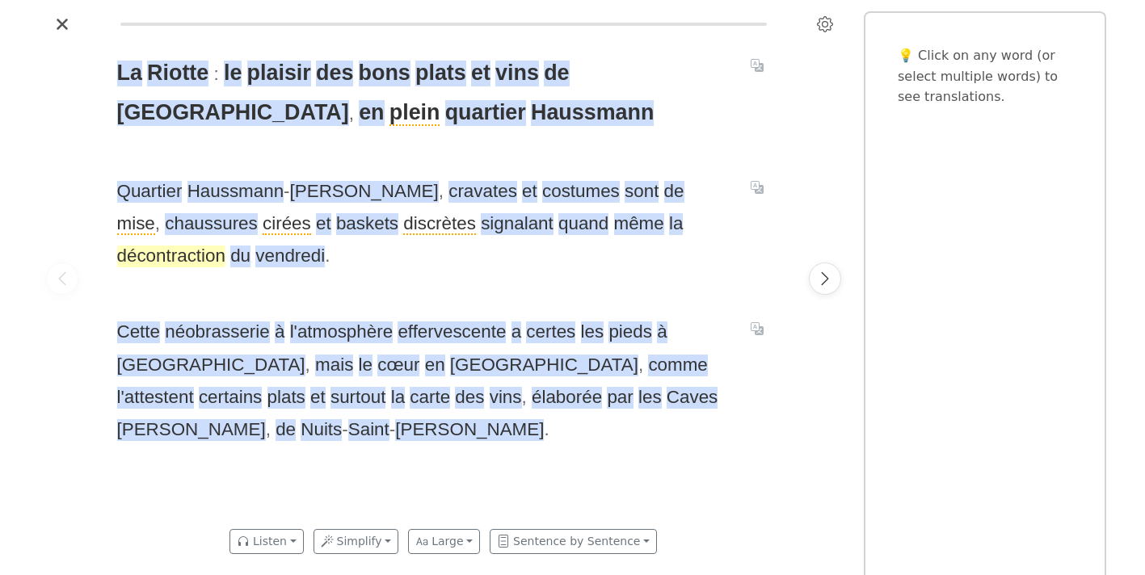
click at [225, 246] on span "décontraction" at bounding box center [171, 257] width 108 height 22
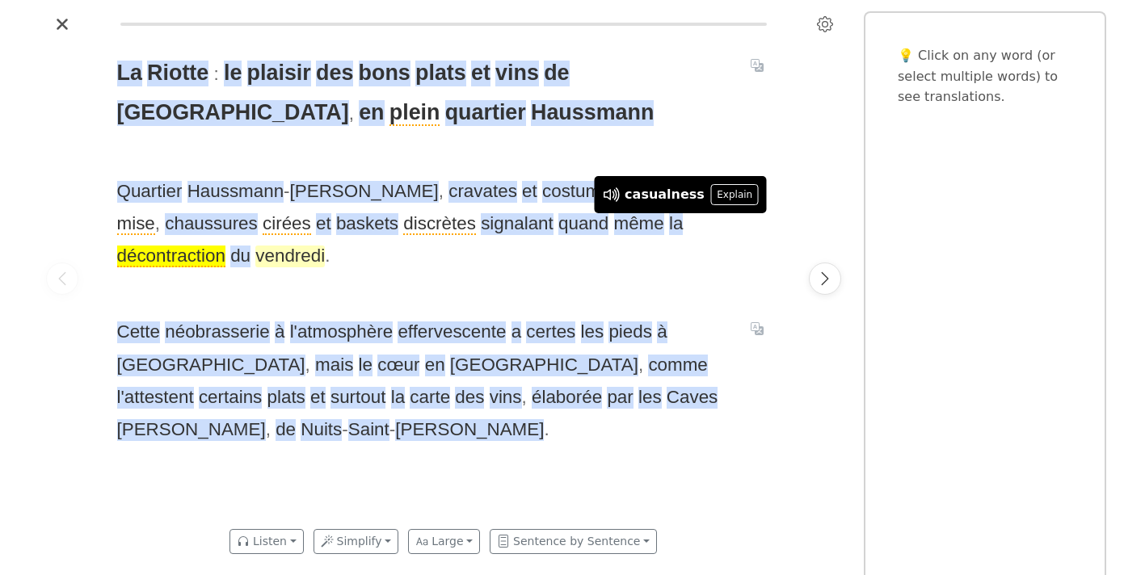
click at [255, 259] on span "vendredi" at bounding box center [289, 257] width 69 height 22
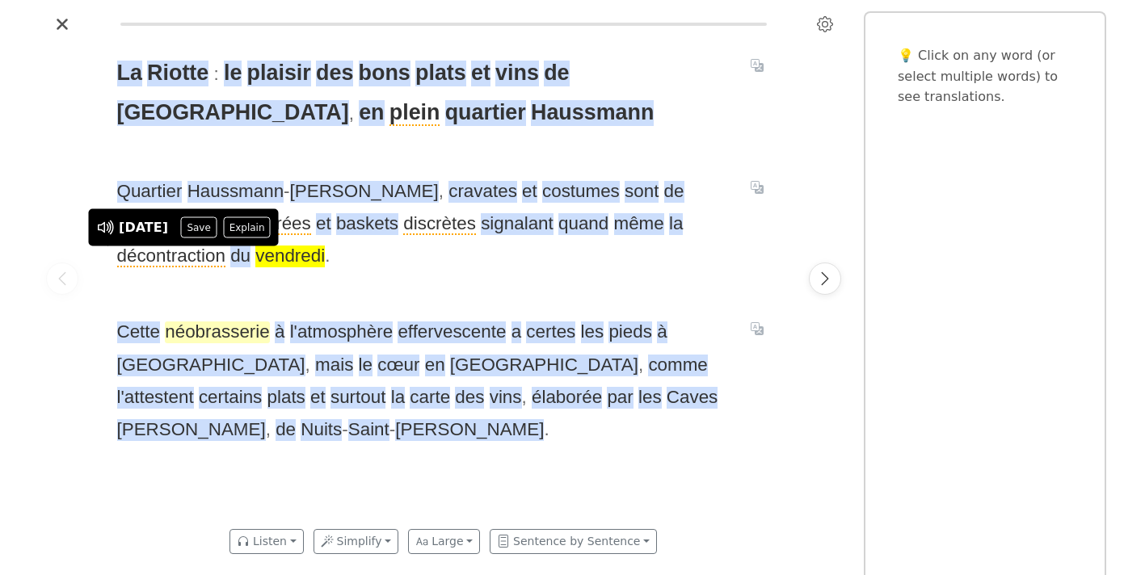
click at [216, 336] on span "néobrasserie" at bounding box center [217, 333] width 104 height 22
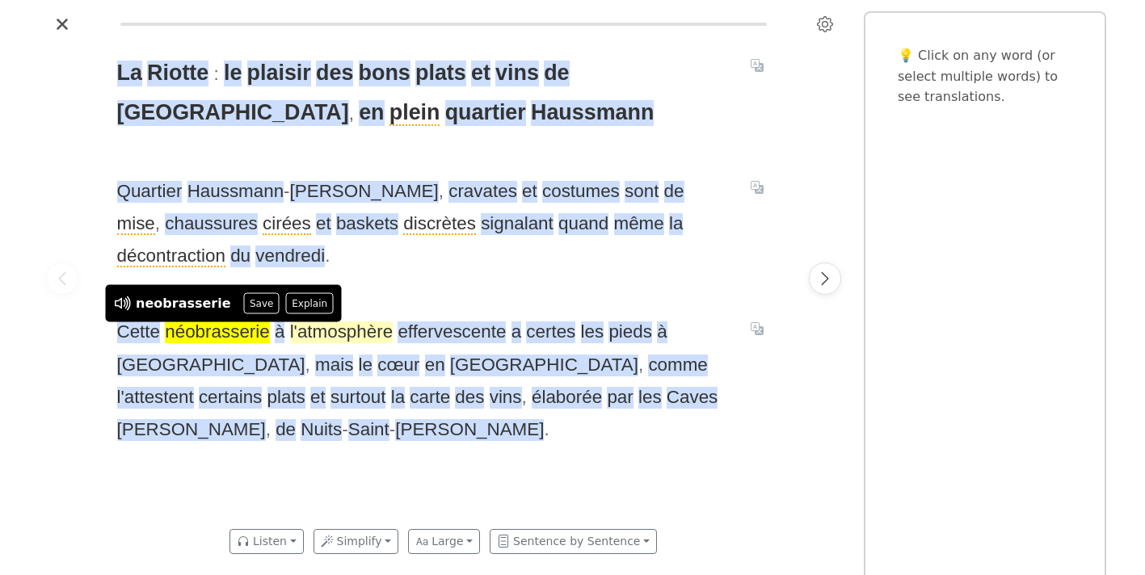
click at [329, 334] on span "l'atmosphère" at bounding box center [341, 333] width 103 height 22
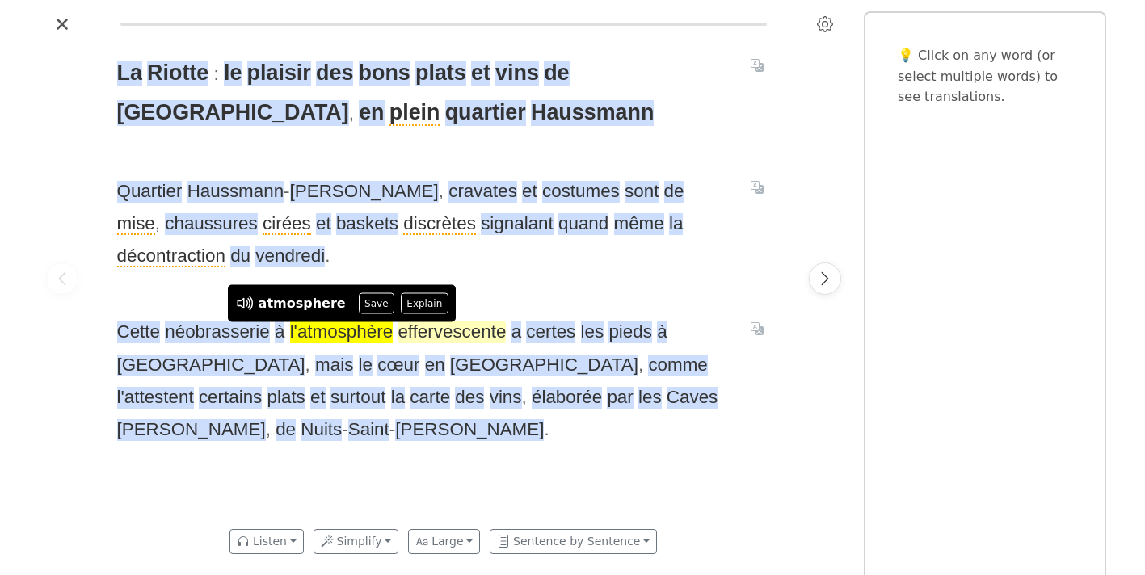
click at [465, 338] on span "effervescente" at bounding box center [452, 333] width 108 height 22
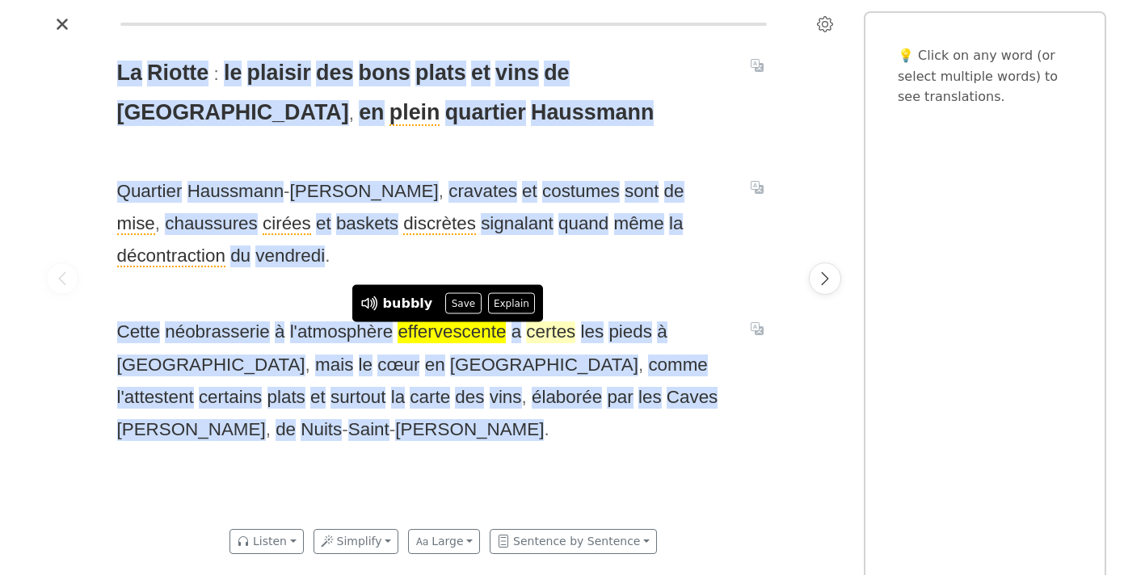
click at [533, 332] on span "certes" at bounding box center [550, 333] width 49 height 22
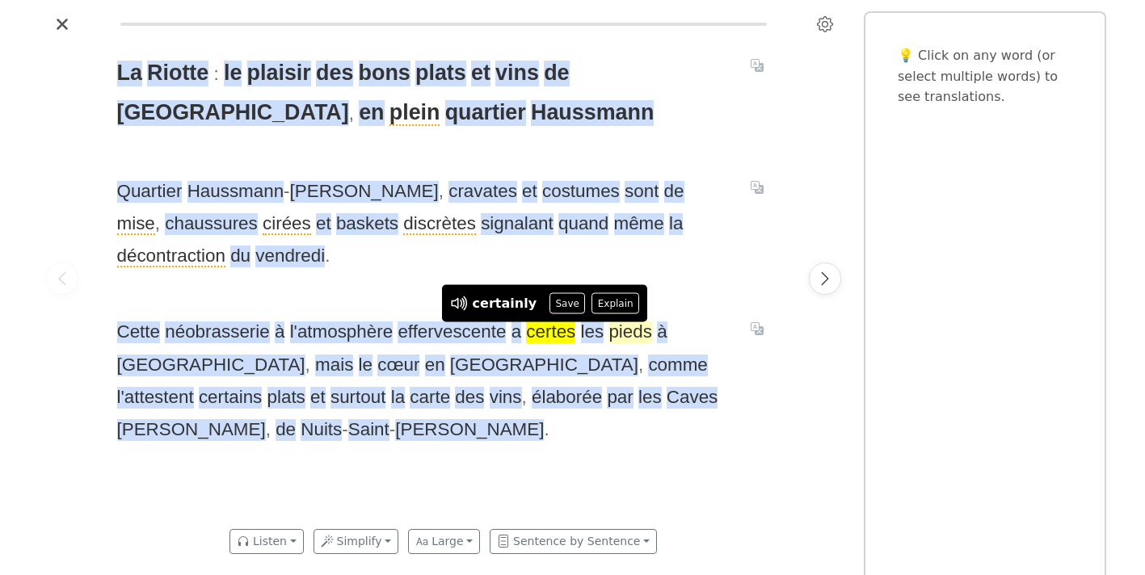
click at [608, 335] on span "pieds" at bounding box center [630, 333] width 44 height 22
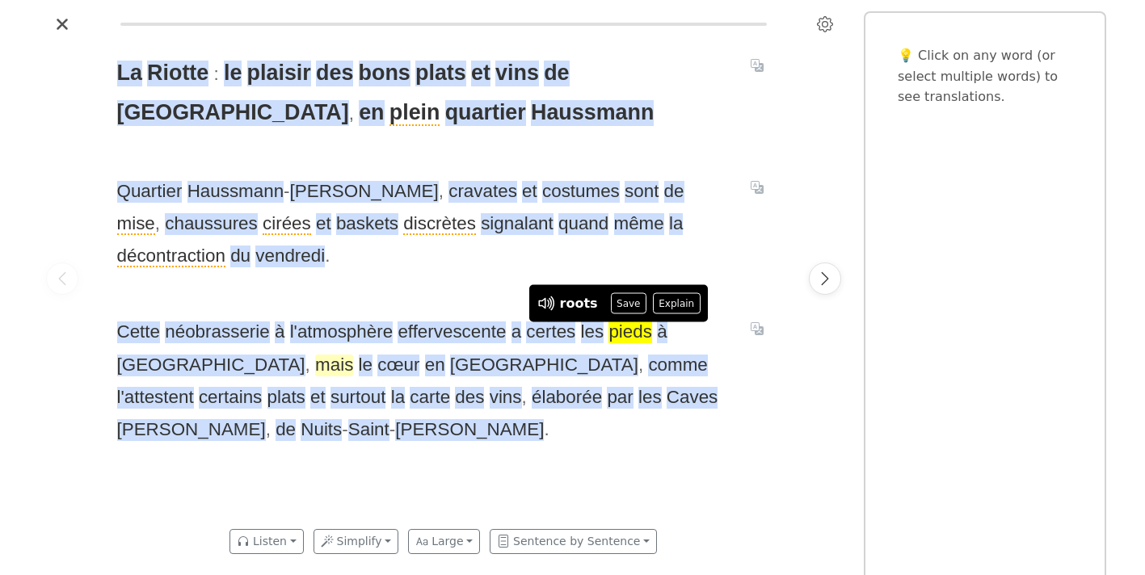
click at [315, 369] on span "mais" at bounding box center [334, 366] width 38 height 22
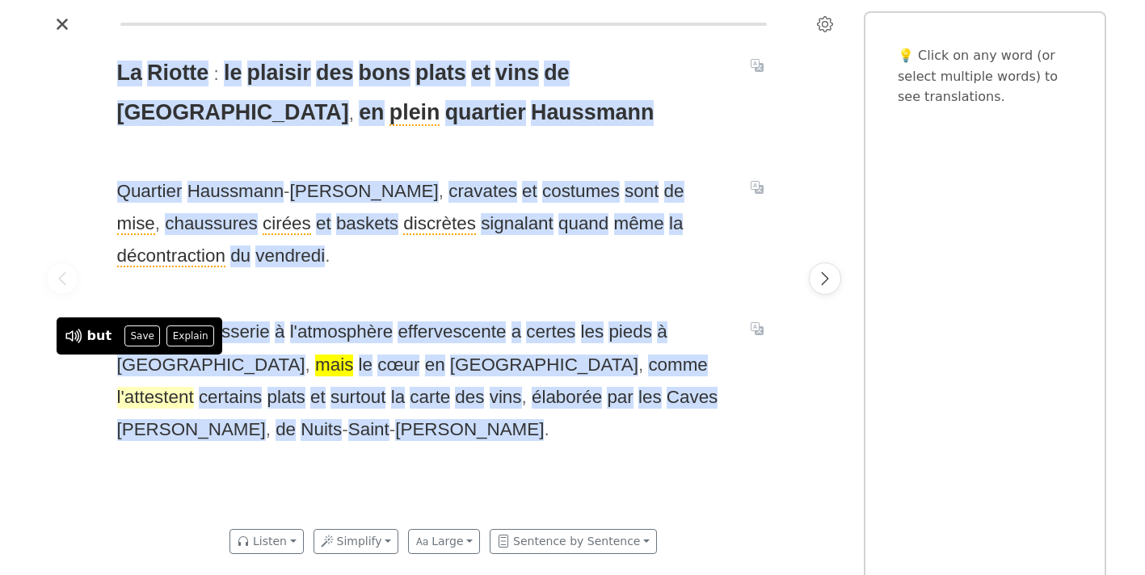
click at [194, 387] on span "l'attestent" at bounding box center [155, 398] width 77 height 22
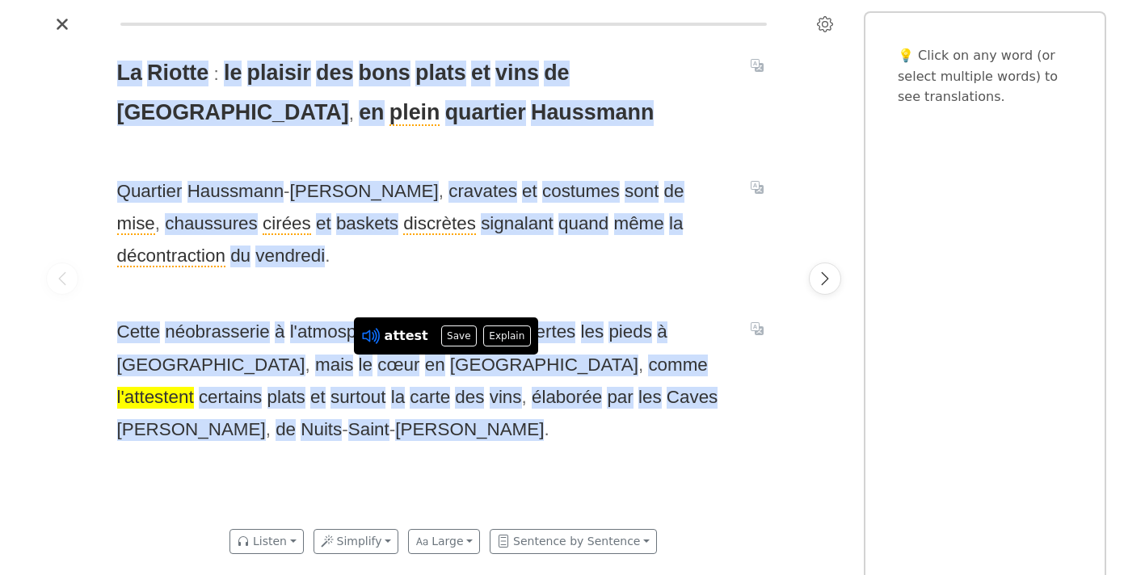
click at [373, 338] on icon at bounding box center [368, 337] width 12 height 12
click at [385, 387] on span "surtout" at bounding box center [358, 398] width 55 height 22
